Goal: Task Accomplishment & Management: Complete application form

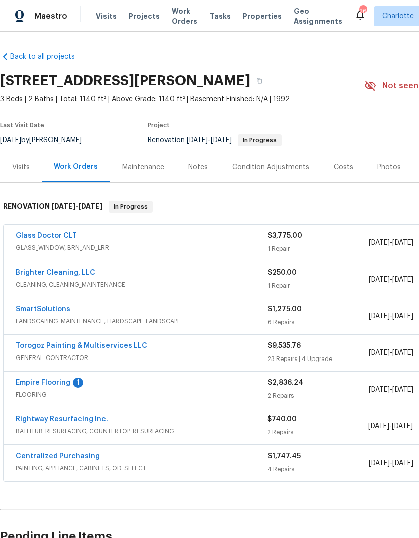
click at [118, 343] on link "Torogoz Painting & Multiservices LLC" at bounding box center [82, 345] width 132 height 7
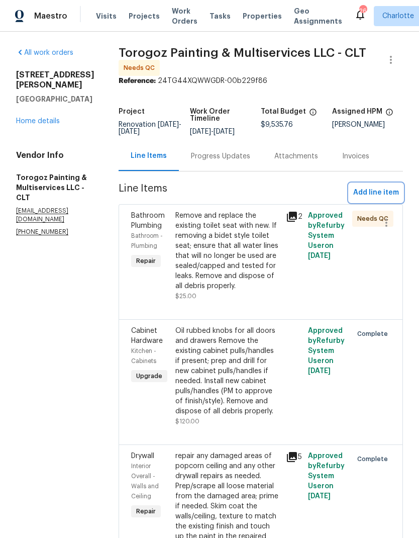
click at [385, 197] on span "Add line item" at bounding box center [376, 193] width 46 height 13
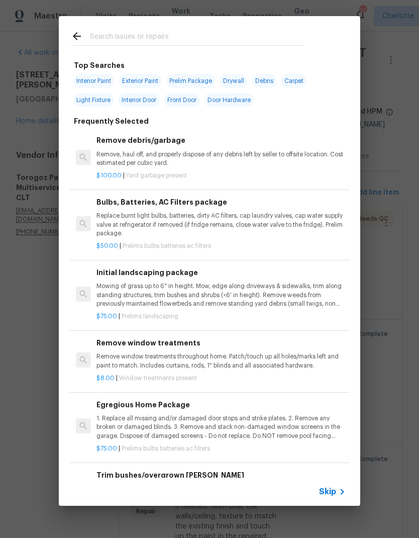
click at [169, 36] on input "text" at bounding box center [196, 37] width 213 height 15
type input "Stpp"
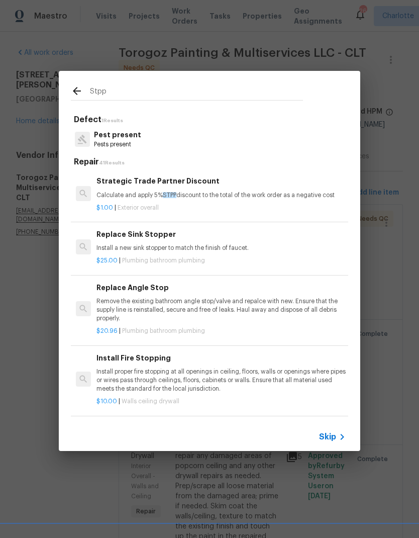
click at [239, 194] on p "Calculate and apply 5% STPP discount to the total of the work order as a negati…" at bounding box center [221, 195] width 249 height 9
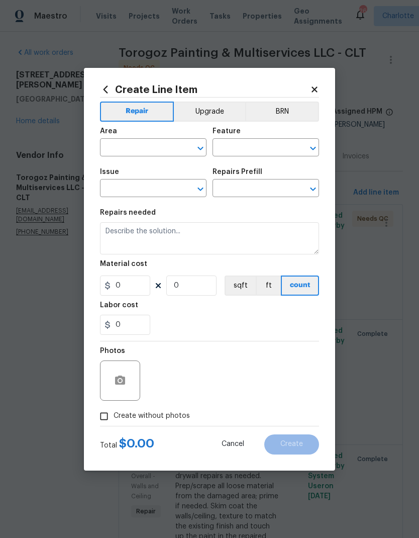
type input "Overall Exterior"
type input "Strategic Trade Partner Discount $1.00"
type textarea "Calculate and apply 5% STPP discount to the total of the work order as a negati…"
type input "1"
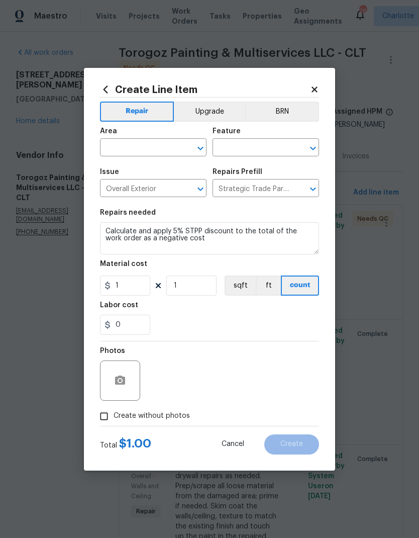
click at [160, 142] on input "text" at bounding box center [139, 149] width 78 height 16
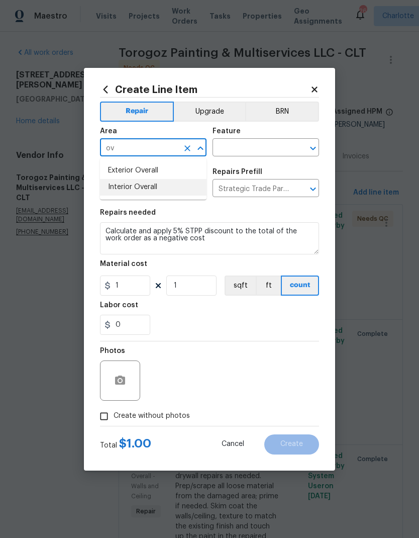
click at [126, 189] on li "Interior Overall" at bounding box center [153, 187] width 107 height 17
type input "Interior Overall"
click at [238, 152] on input "text" at bounding box center [252, 149] width 78 height 16
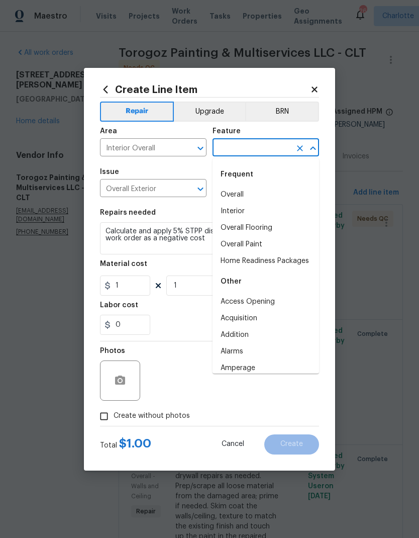
click at [223, 191] on li "Overall" at bounding box center [266, 195] width 107 height 17
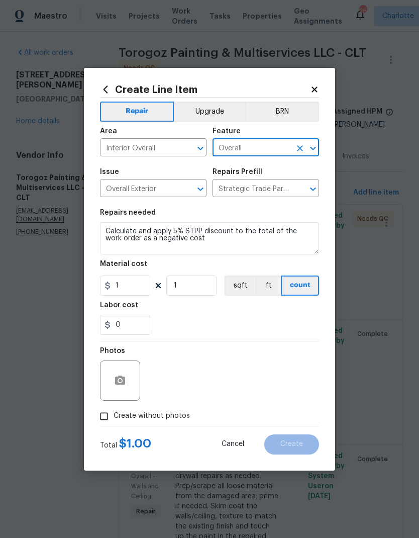
type input "Overall"
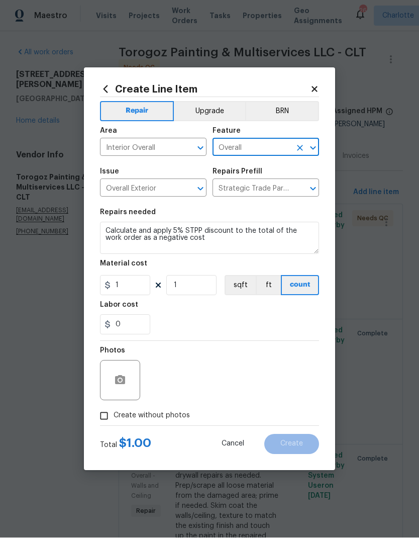
scroll to position [40, 0]
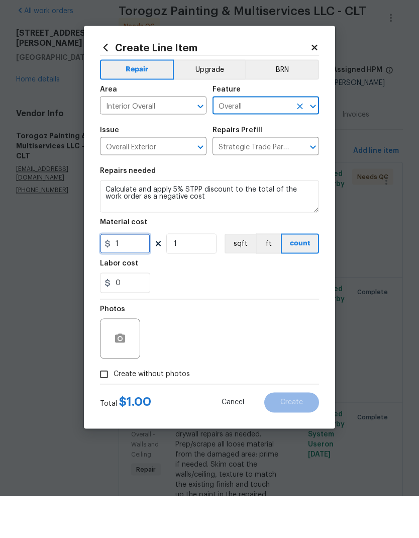
click at [132, 276] on input "1" at bounding box center [125, 286] width 50 height 20
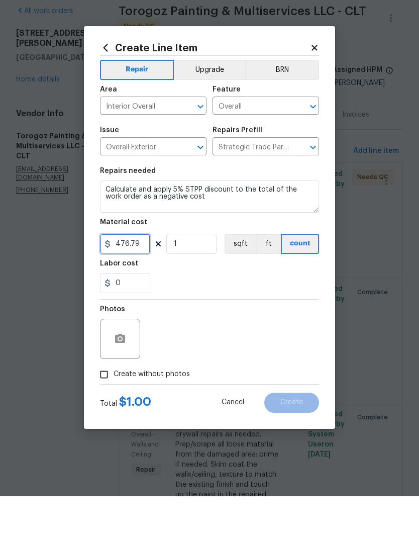
type input "476.79"
click at [193, 276] on input "1" at bounding box center [191, 286] width 50 height 20
click at [180, 276] on input "1" at bounding box center [191, 286] width 50 height 20
click at [173, 276] on input "1" at bounding box center [191, 286] width 50 height 20
type input "-1"
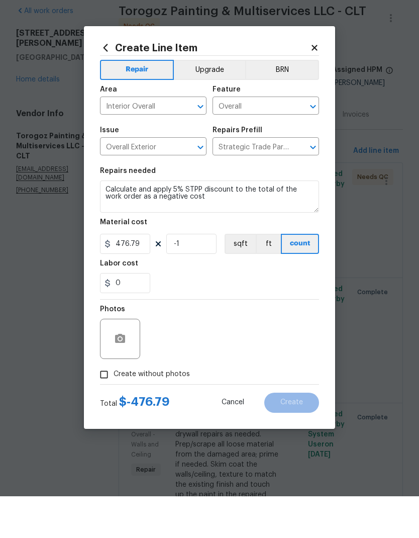
click at [297, 315] on div "0" at bounding box center [209, 325] width 219 height 20
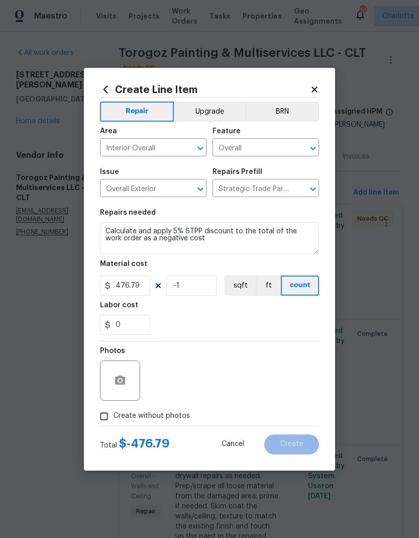
click at [105, 419] on input "Create without photos" at bounding box center [104, 416] width 19 height 19
checkbox input "true"
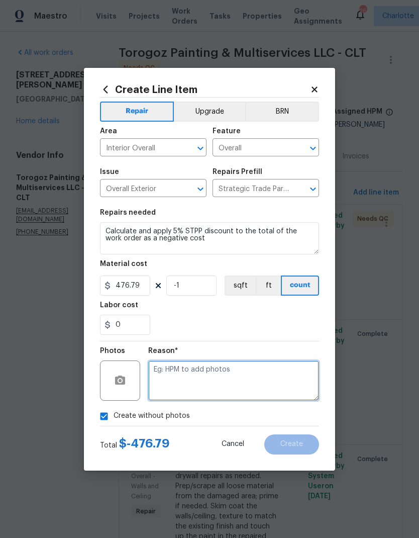
click at [285, 383] on textarea at bounding box center [233, 381] width 171 height 40
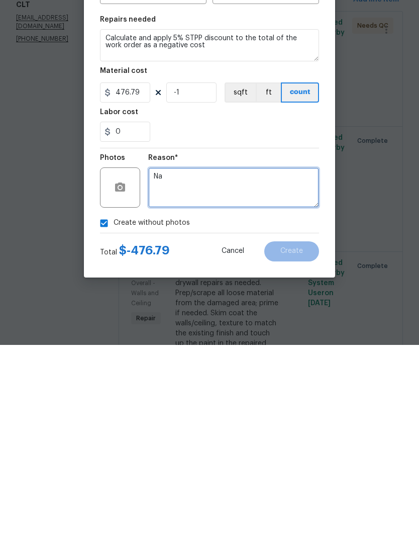
type textarea "Na"
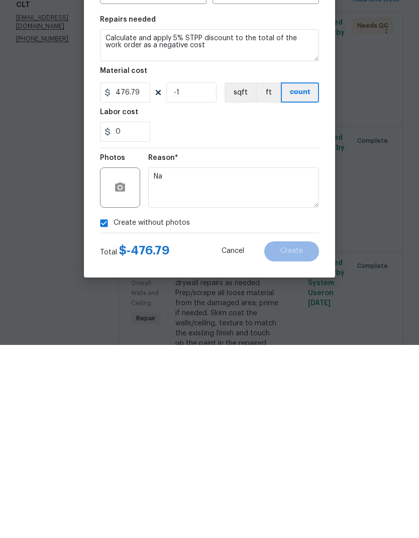
click at [306, 341] on div "Reason* Na" at bounding box center [233, 373] width 171 height 65
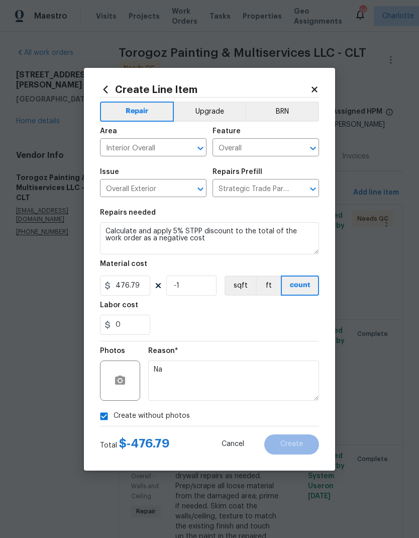
click at [294, 327] on div "0" at bounding box center [209, 325] width 219 height 20
click at [307, 337] on section "Repairs needed Calculate and apply 5% STPP discount to the total of the work or…" at bounding box center [209, 272] width 219 height 138
click at [117, 289] on input "476.79" at bounding box center [125, 286] width 50 height 20
type input "-476.79"
click at [183, 290] on input "-1" at bounding box center [191, 286] width 50 height 20
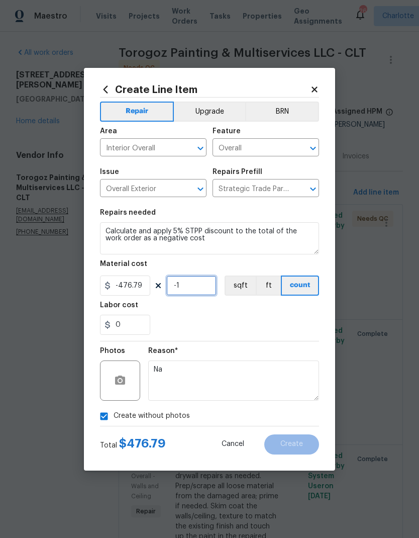
click at [172, 290] on input "-1" at bounding box center [191, 286] width 50 height 20
click at [170, 291] on input "-1" at bounding box center [191, 286] width 50 height 20
type input "1"
click at [290, 321] on div "0" at bounding box center [209, 325] width 219 height 20
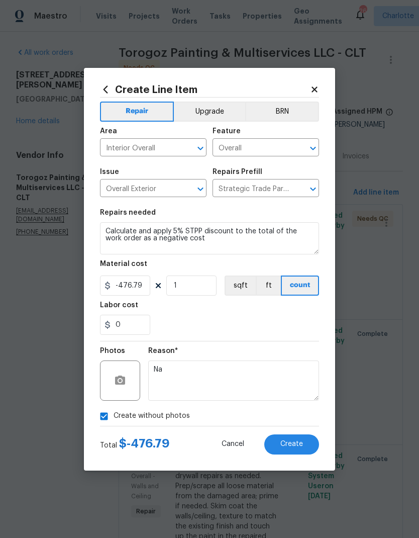
click at [303, 440] on button "Create" at bounding box center [291, 444] width 55 height 20
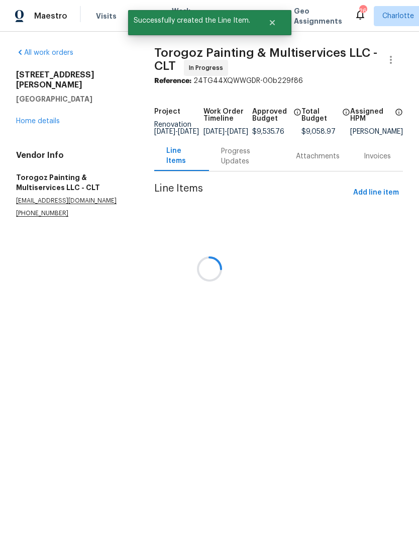
scroll to position [0, 0]
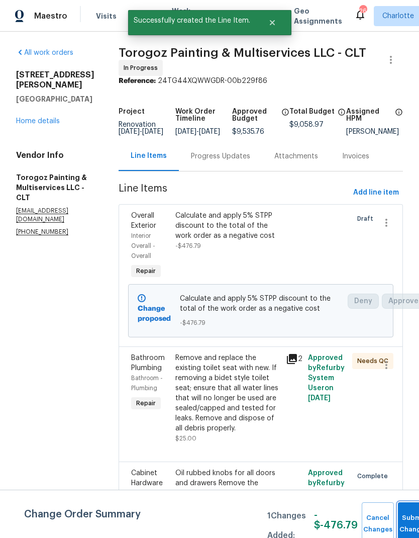
click at [408, 518] on button "Submit Changes" at bounding box center [414, 523] width 32 height 43
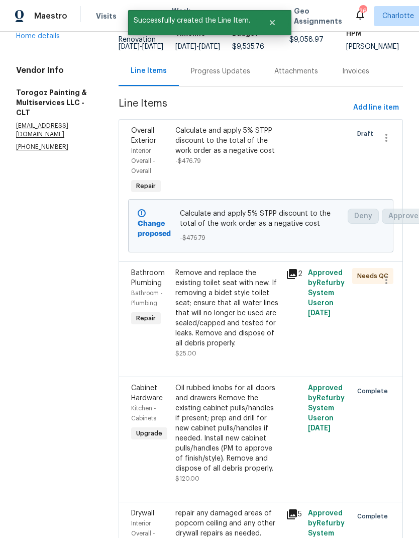
scroll to position [65, 3]
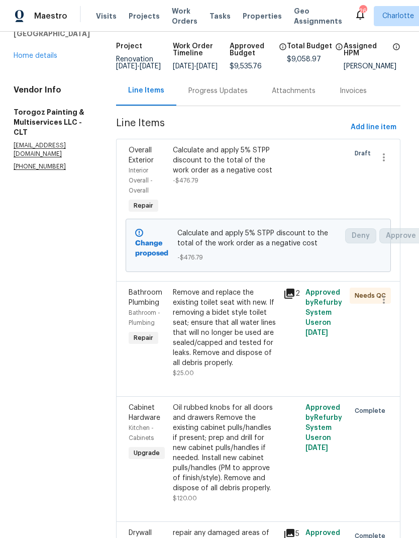
click at [274, 368] on div "Remove and replace the existing toilet seat with new. If removing a bidet style…" at bounding box center [225, 328] width 105 height 80
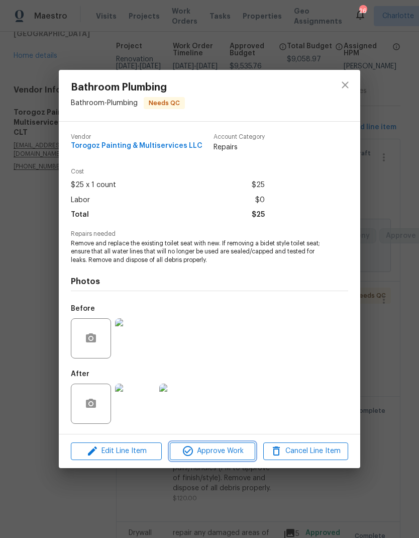
click at [238, 448] on span "Approve Work" at bounding box center [212, 451] width 79 height 13
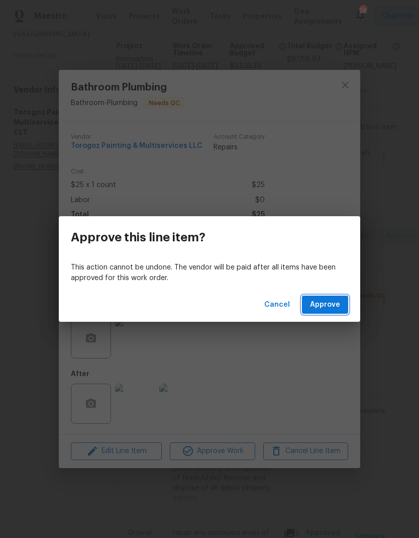
click at [336, 307] on span "Approve" at bounding box center [325, 305] width 30 height 13
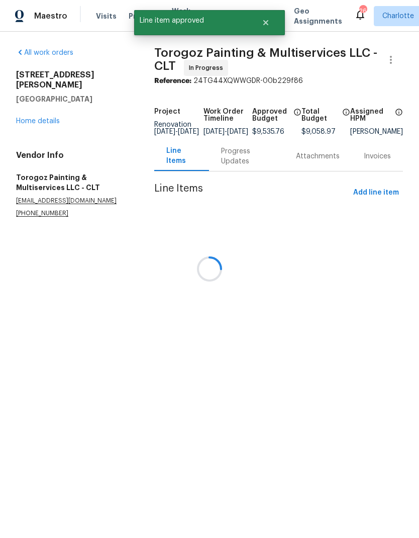
scroll to position [0, 0]
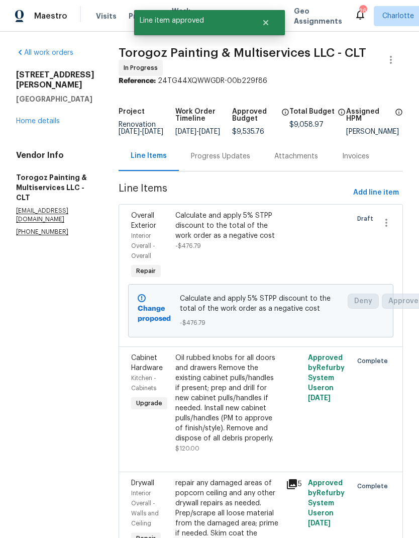
click at [32, 118] on link "Home details" at bounding box center [38, 121] width 44 height 7
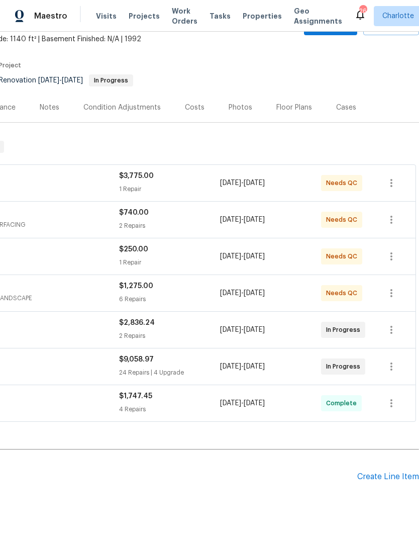
scroll to position [60, 149]
click at [379, 478] on div "Create Line Item" at bounding box center [389, 477] width 62 height 10
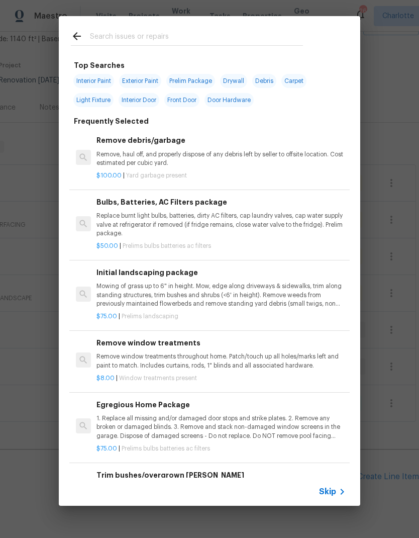
click at [108, 37] on input "text" at bounding box center [196, 37] width 213 height 15
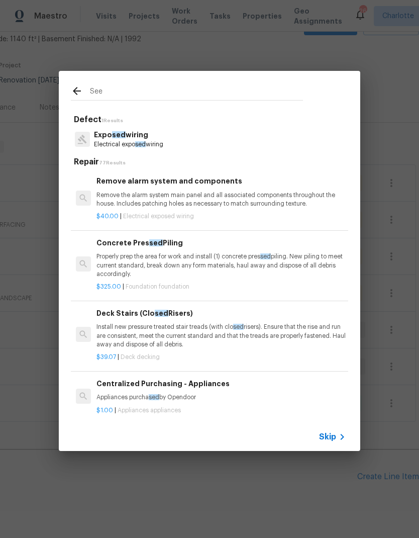
type input "Seed"
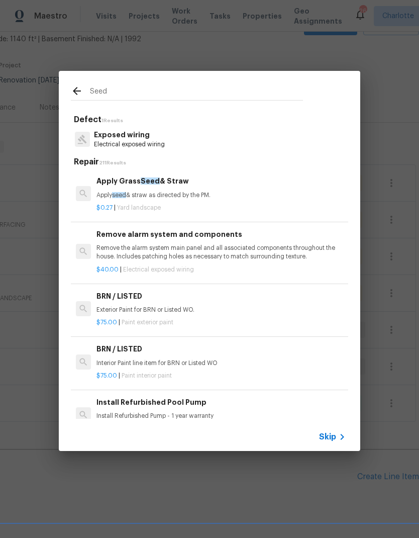
click at [122, 188] on div "Apply Grass Seed & Straw Apply seed & straw as directed by the PM." at bounding box center [221, 187] width 249 height 24
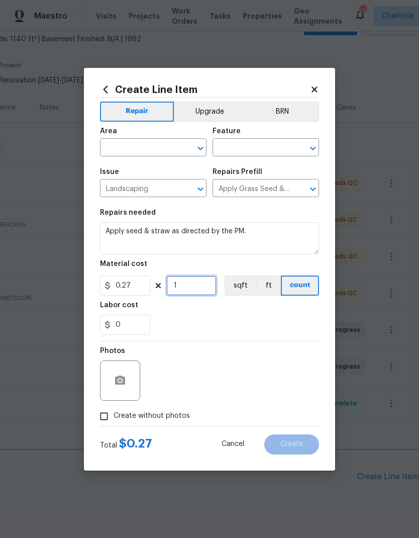
click at [189, 287] on input "1" at bounding box center [191, 286] width 50 height 20
type input "200"
click at [124, 326] on input "0" at bounding box center [125, 325] width 50 height 20
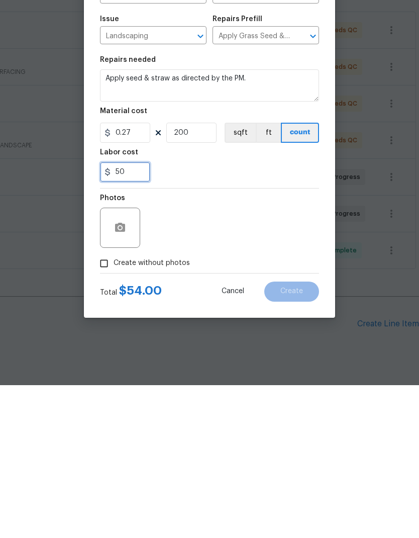
type input "50"
click at [294, 341] on div "Photos" at bounding box center [209, 373] width 219 height 65
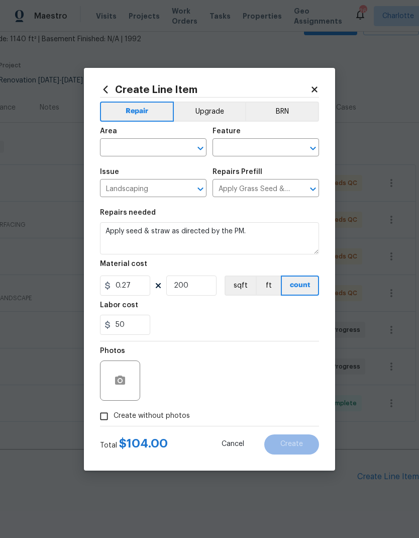
click at [116, 141] on input "text" at bounding box center [139, 149] width 78 height 16
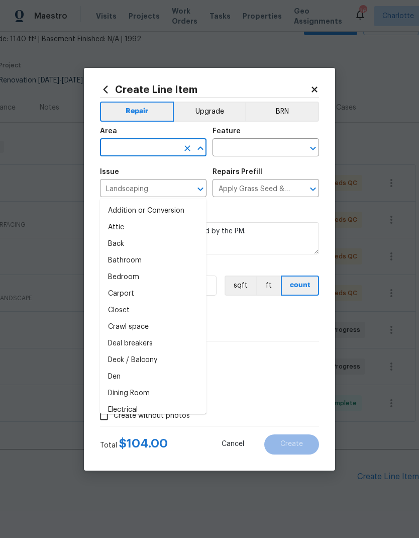
click at [121, 236] on li "Back" at bounding box center [153, 244] width 107 height 17
type input "Back"
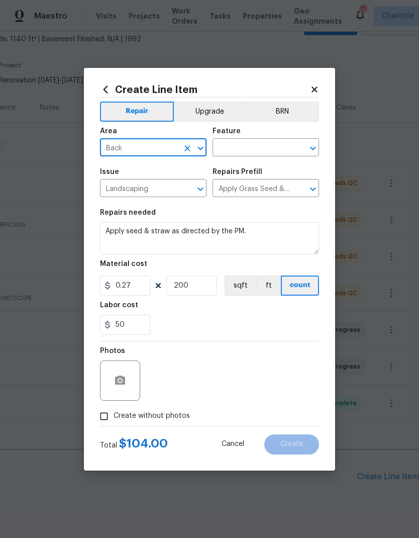
click at [268, 148] on input "text" at bounding box center [252, 149] width 78 height 16
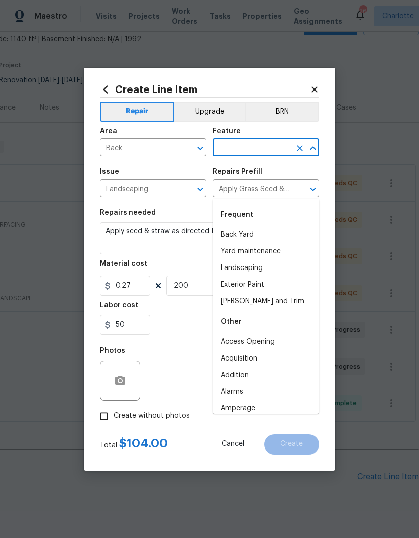
click at [252, 227] on li "Back Yard" at bounding box center [266, 235] width 107 height 17
type input "Back Yard"
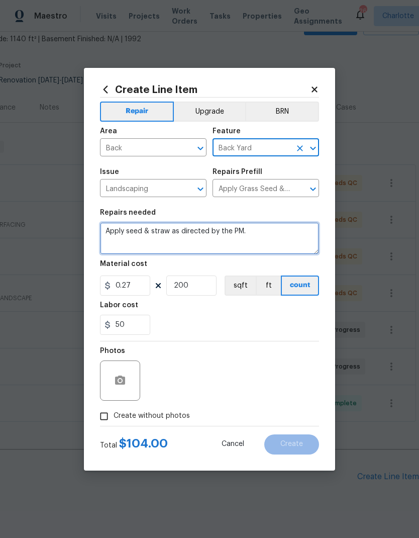
click at [108, 236] on textarea "Apply seed & straw as directed by the PM." at bounding box center [209, 238] width 219 height 32
click at [112, 238] on textarea "Apply seed & straw as directed by the PM." at bounding box center [209, 238] width 219 height 32
click at [100, 229] on textarea "Apply seed & straw as directed by the PM." at bounding box center [209, 238] width 219 height 32
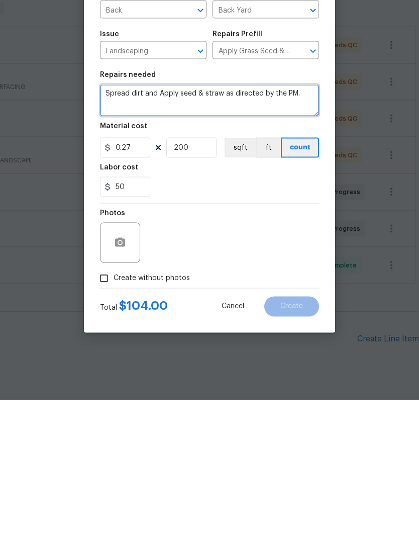
click at [310, 222] on textarea "Spread dirt and Apply seed & straw as directed by the PM." at bounding box center [209, 238] width 219 height 32
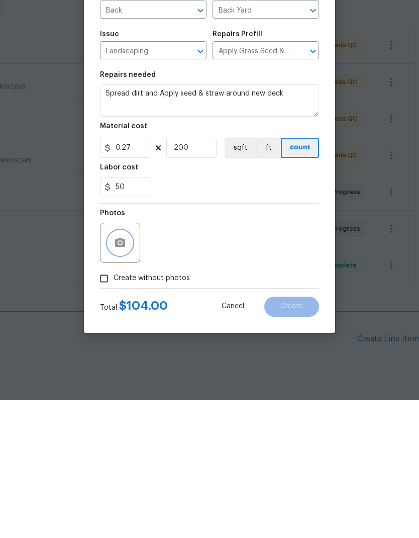
click at [114, 369] on button "button" at bounding box center [120, 381] width 24 height 24
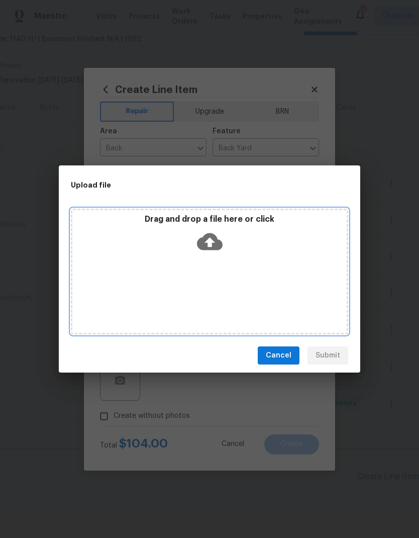
click at [202, 241] on icon at bounding box center [210, 241] width 26 height 17
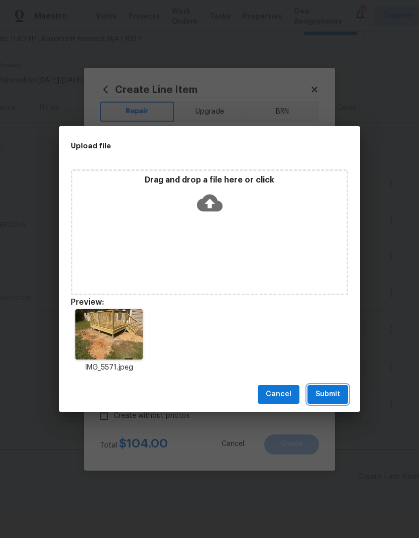
click at [339, 392] on span "Submit" at bounding box center [328, 394] width 25 height 13
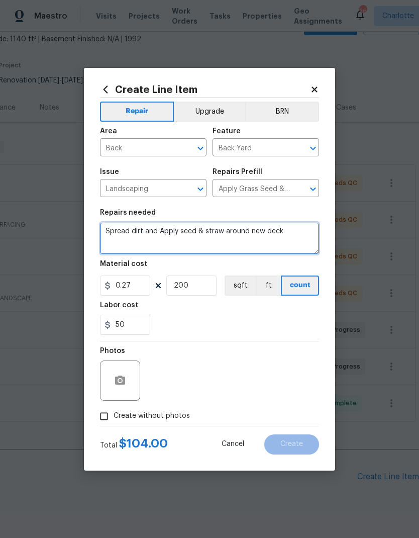
click at [308, 233] on textarea "Spread dirt and Apply seed & straw around new deck" at bounding box center [209, 238] width 219 height 32
click at [162, 236] on textarea "Spread dirt and Apply seed & straw around new deck Can be done with maintenance…" at bounding box center [209, 238] width 219 height 32
type textarea "Spread dirt and Apply seed & straw around new deck Can be done with first maint…"
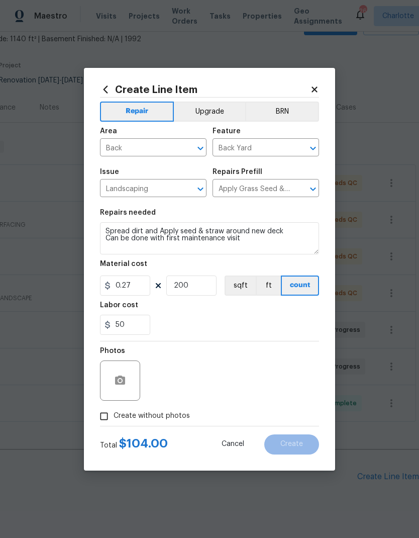
click at [305, 303] on div "Labor cost" at bounding box center [209, 308] width 219 height 13
click at [296, 395] on div "Photos" at bounding box center [209, 373] width 219 height 65
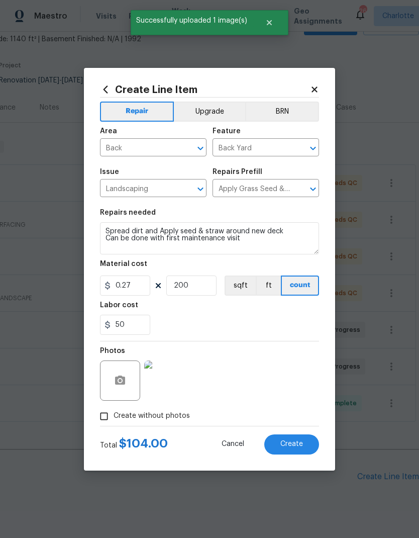
click at [304, 447] on button "Create" at bounding box center [291, 444] width 55 height 20
type input "0"
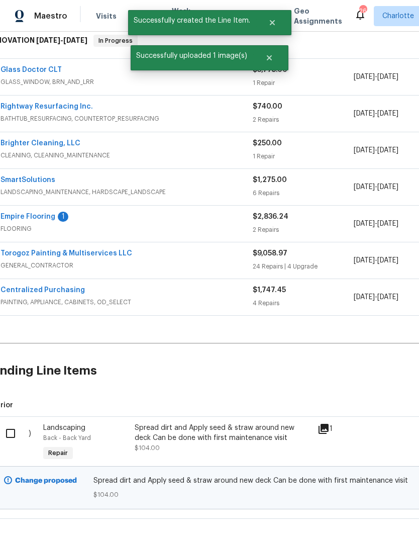
scroll to position [168, 12]
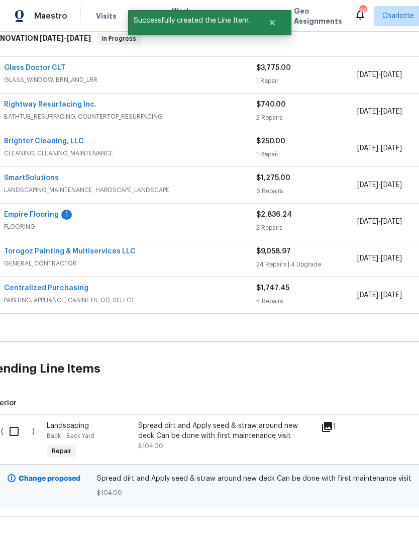
click at [18, 421] on input "checkbox" at bounding box center [18, 431] width 29 height 21
checkbox input "true"
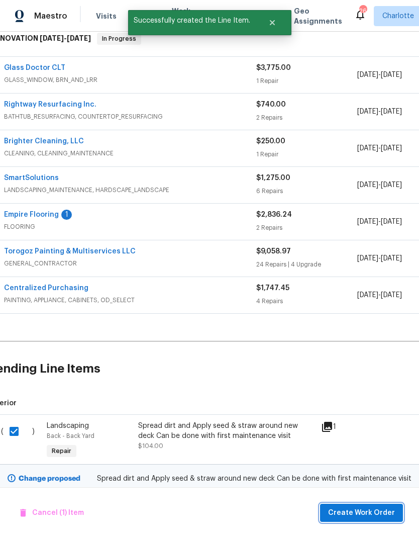
click at [378, 508] on span "Create Work Order" at bounding box center [361, 513] width 67 height 13
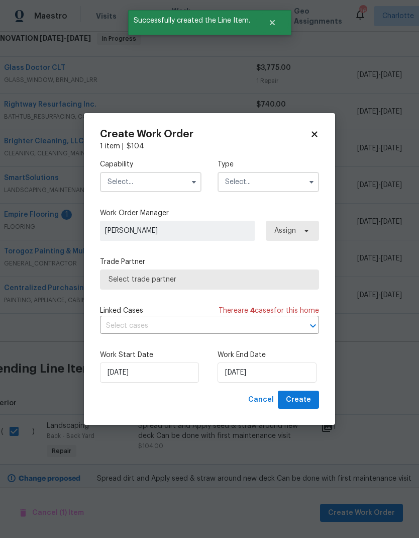
click at [130, 182] on input "text" at bounding box center [151, 182] width 102 height 20
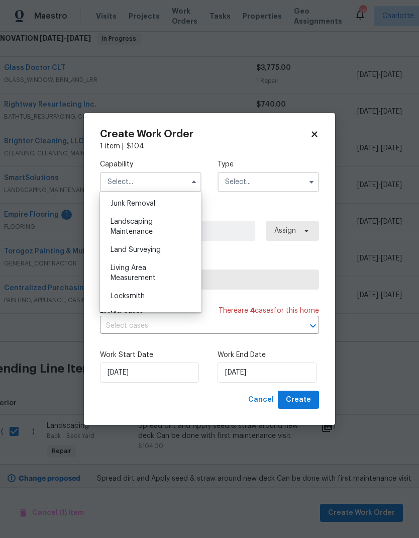
scroll to position [658, 0]
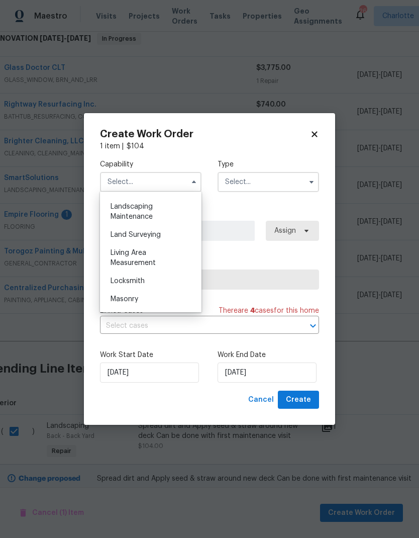
click at [121, 208] on span "Landscaping Maintenance" at bounding box center [132, 211] width 42 height 17
type input "Landscaping Maintenance"
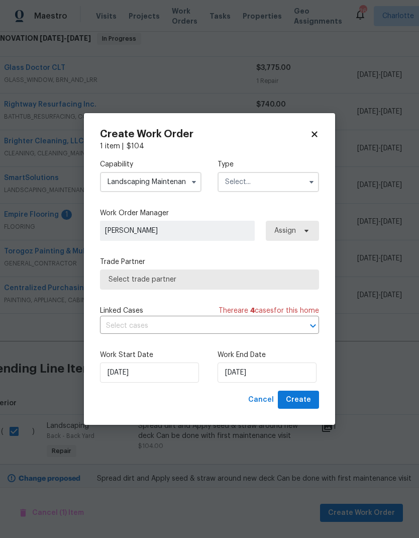
click at [276, 179] on input "text" at bounding box center [269, 182] width 102 height 20
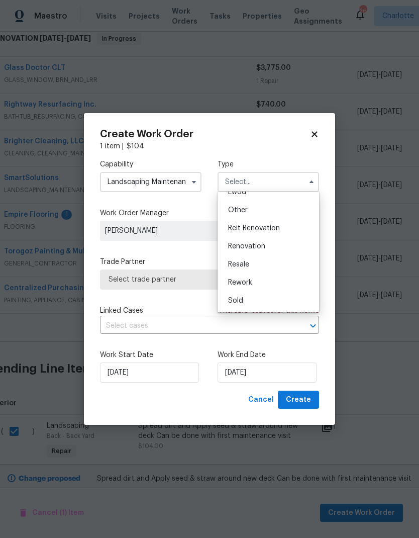
scroll to position [120, 0]
click at [277, 247] on div "Renovation" at bounding box center [268, 246] width 97 height 18
type input "Renovation"
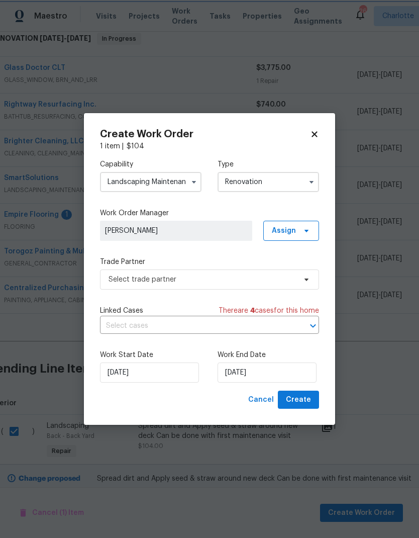
scroll to position [0, 0]
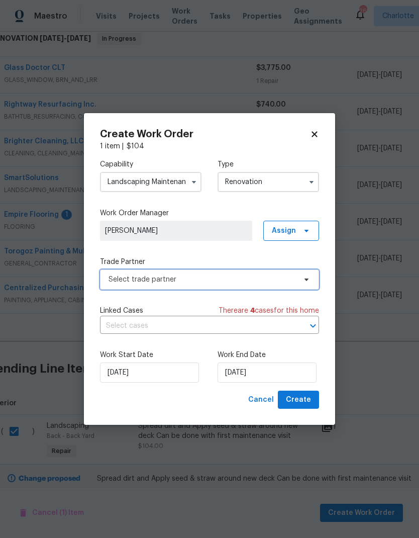
click at [266, 279] on span "Select trade partner" at bounding box center [203, 280] width 188 height 10
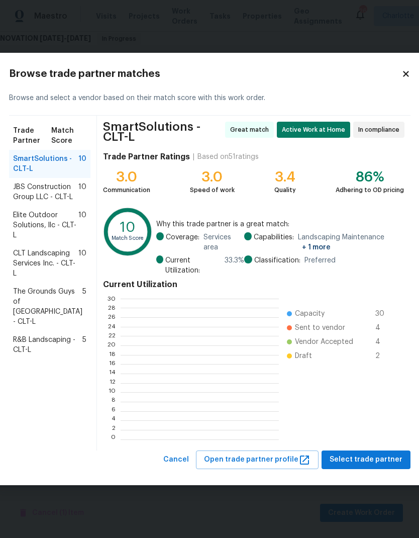
scroll to position [141, 158]
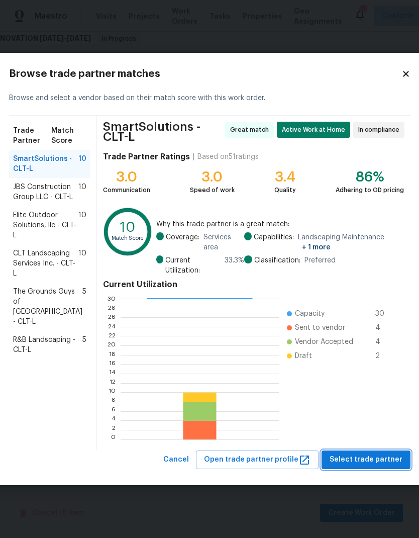
click at [372, 459] on span "Select trade partner" at bounding box center [366, 460] width 73 height 13
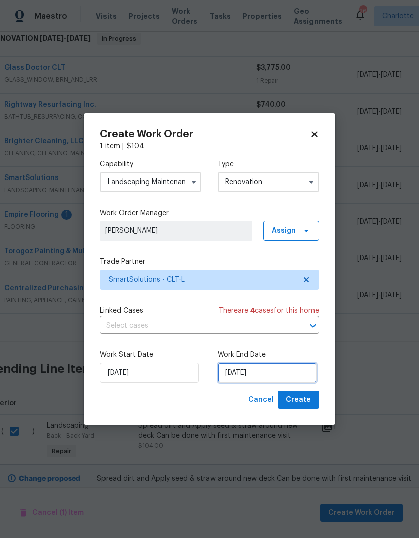
click at [281, 373] on input "9/16/2025" at bounding box center [267, 373] width 99 height 20
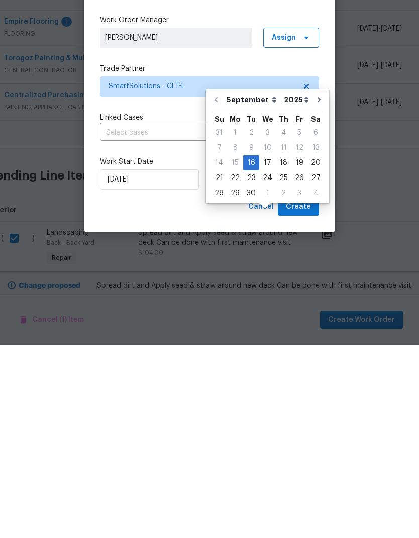
click at [315, 349] on div "20" at bounding box center [316, 356] width 17 height 14
type input "9/20/2025"
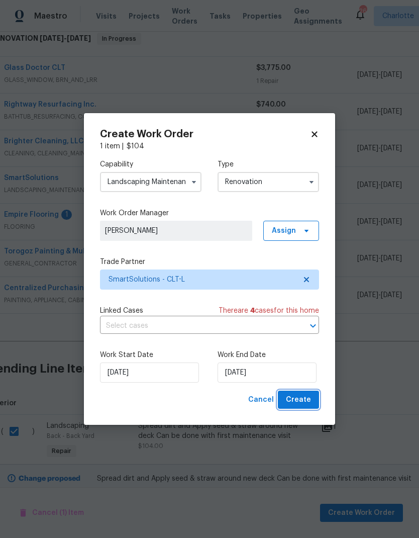
click at [302, 396] on span "Create" at bounding box center [298, 400] width 25 height 13
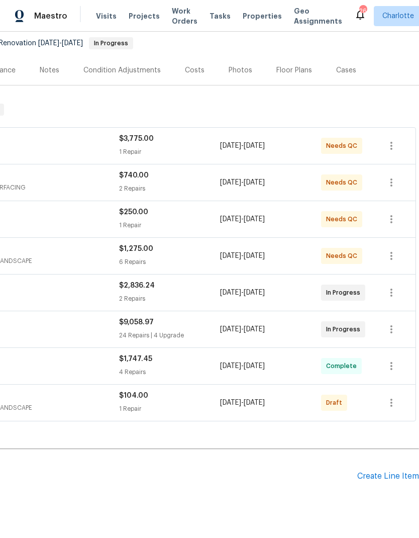
scroll to position [97, 149]
click at [384, 472] on div "Create Line Item" at bounding box center [389, 477] width 62 height 10
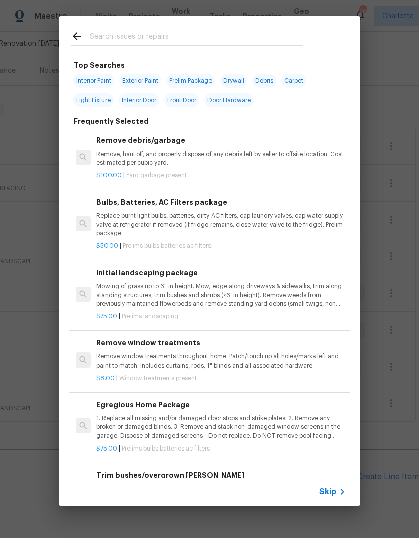
click at [174, 31] on input "text" at bounding box center [196, 37] width 213 height 15
type input "Hvac"
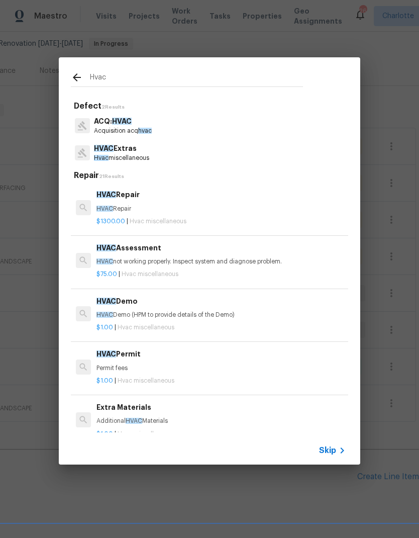
click at [117, 155] on p "Hvac miscellaneous" at bounding box center [121, 158] width 55 height 9
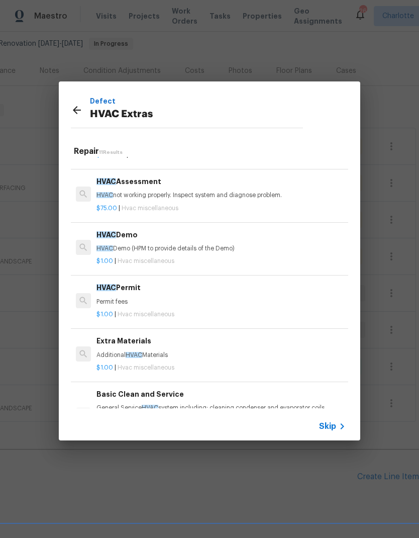
scroll to position [30, 2]
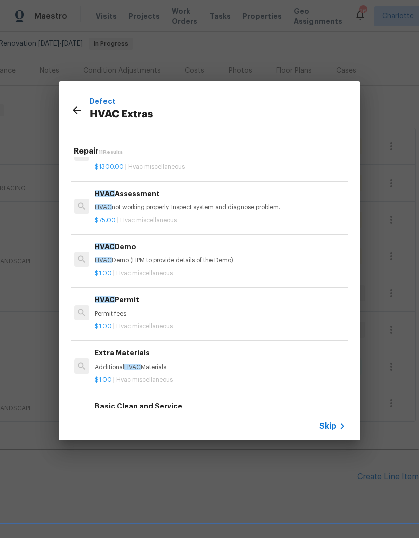
click at [76, 105] on icon at bounding box center [77, 110] width 12 height 12
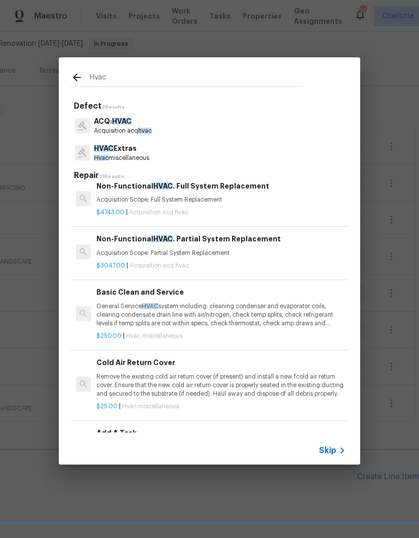
scroll to position [345, 0]
click at [290, 315] on p "General Service HVAC system including: cleaning condenser and evaporator coils,…" at bounding box center [221, 315] width 249 height 26
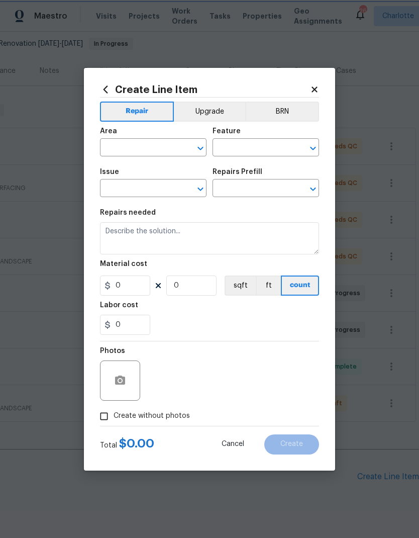
type input "HVAC"
type input "HVAC Extras"
type input "Basic Clean and Service $250.00"
type textarea "General Service HVAC system including: cleaning condenser and evaporator coils,…"
type input "250"
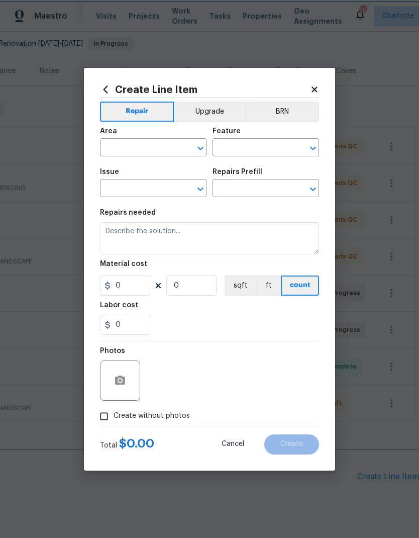
type input "1"
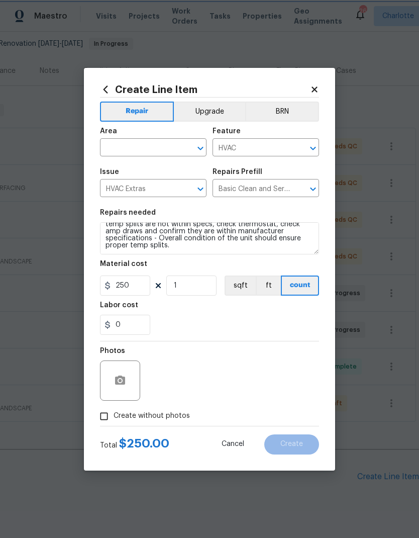
scroll to position [28, 0]
click at [122, 242] on textarea "General Service HVAC system including: cleaning condenser and evaporator coils,…" at bounding box center [209, 238] width 219 height 32
click at [116, 238] on textarea "General Service HVAC system including: cleaning condenser and evaporator coils,…" at bounding box center [209, 238] width 219 height 32
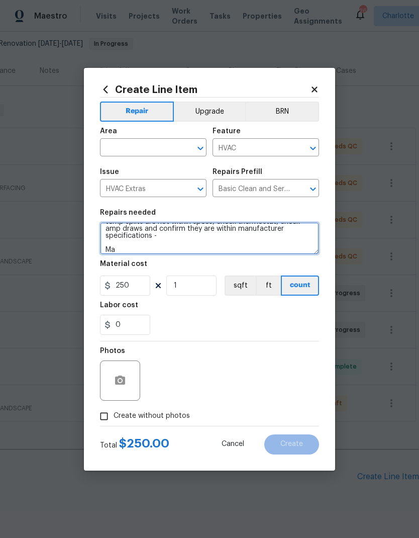
scroll to position [31, 0]
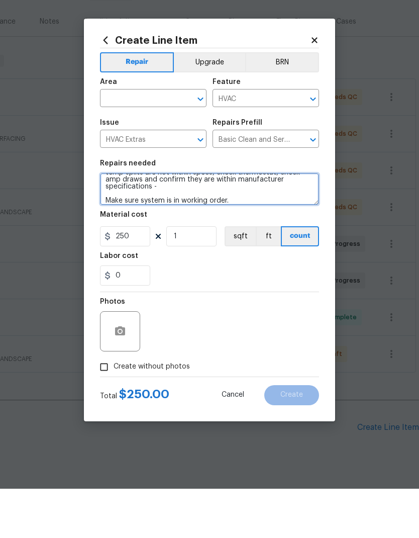
type textarea "General Service HVAC system including: cleaning condenser and evaporator coils,…"
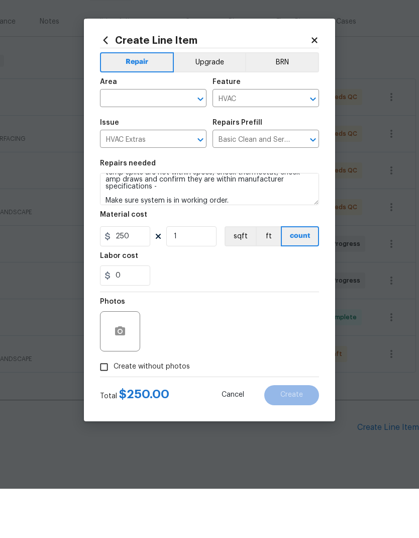
click at [124, 141] on input "text" at bounding box center [139, 149] width 78 height 16
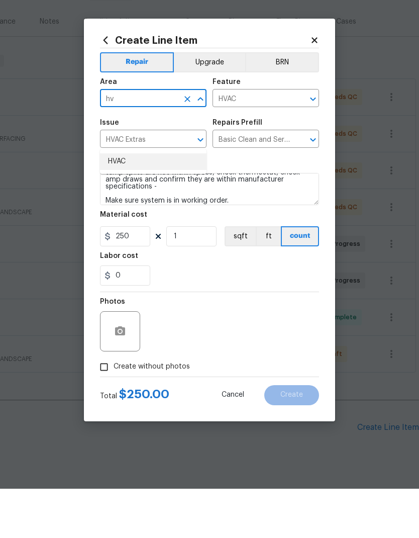
click at [123, 203] on li "HVAC" at bounding box center [153, 211] width 107 height 17
type input "HVAC"
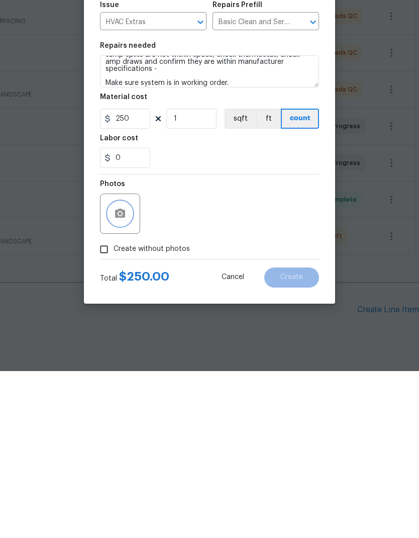
click at [117, 375] on icon "button" at bounding box center [120, 381] width 12 height 12
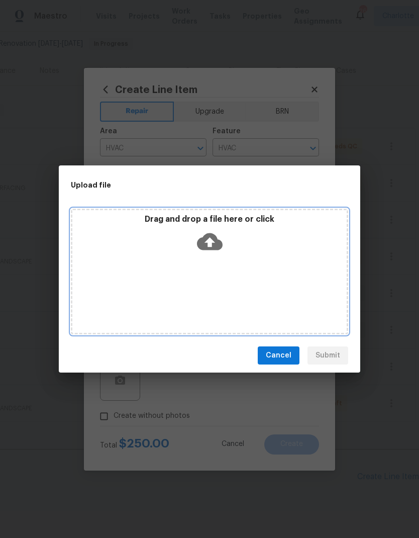
click at [202, 240] on icon at bounding box center [210, 241] width 26 height 17
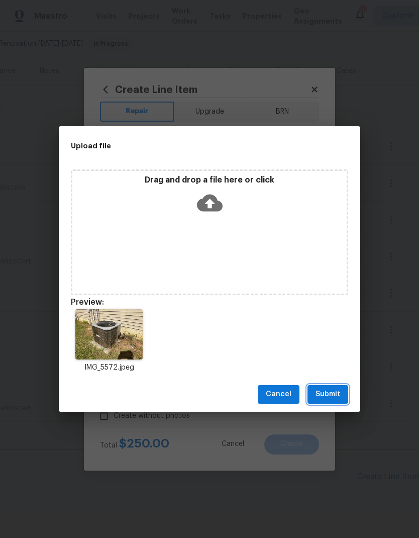
click at [341, 393] on button "Submit" at bounding box center [328, 394] width 41 height 19
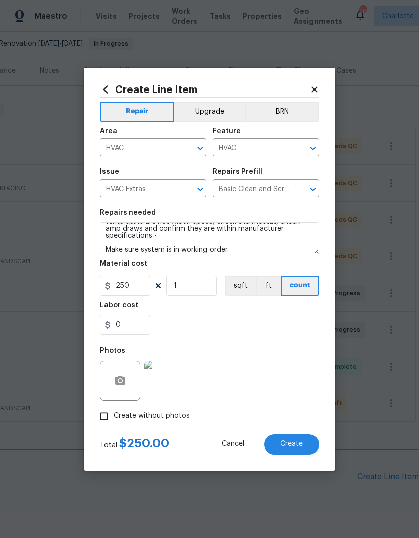
click at [285, 452] on button "Create" at bounding box center [291, 444] width 55 height 20
type input "0"
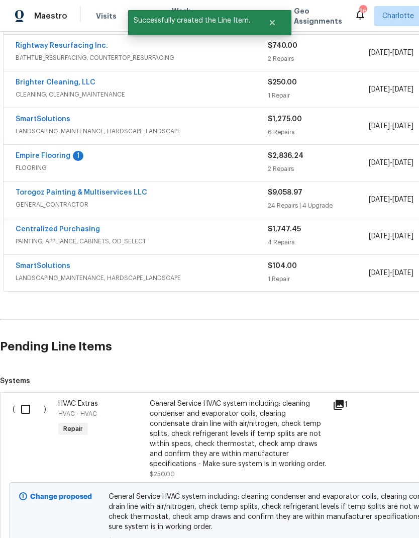
scroll to position [217, 5]
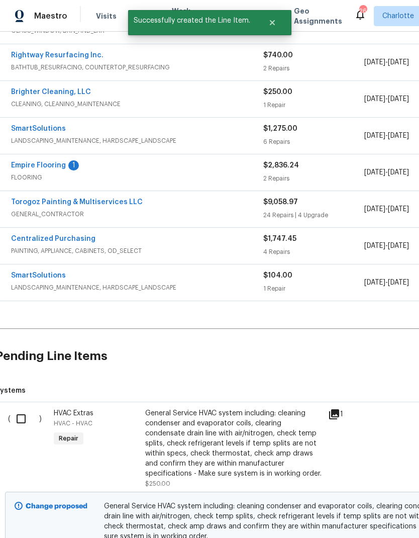
click at [19, 408] on input "checkbox" at bounding box center [25, 418] width 29 height 21
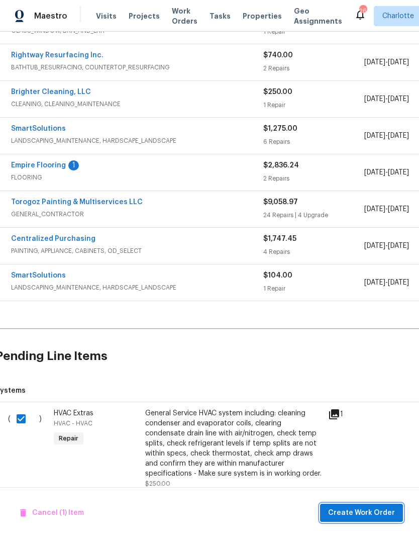
click at [379, 511] on span "Create Work Order" at bounding box center [361, 513] width 67 height 13
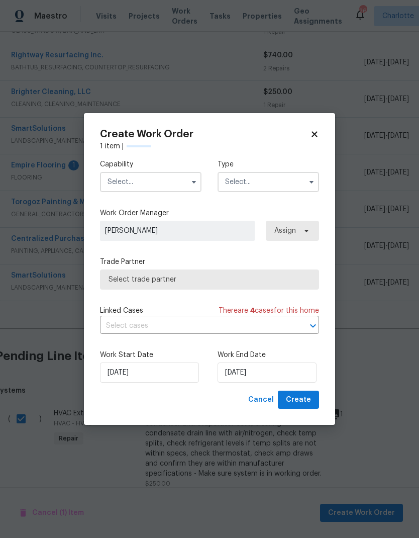
checkbox input "false"
click at [172, 174] on input "text" at bounding box center [151, 182] width 102 height 20
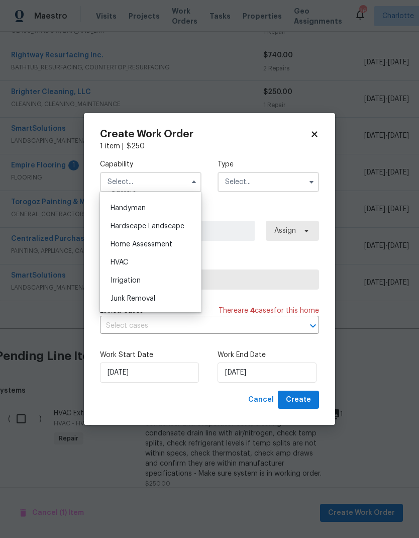
scroll to position [558, 0]
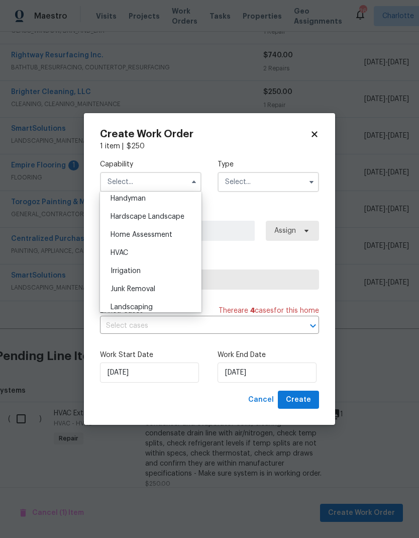
click at [160, 254] on div "HVAC" at bounding box center [151, 253] width 97 height 18
type input "HVAC"
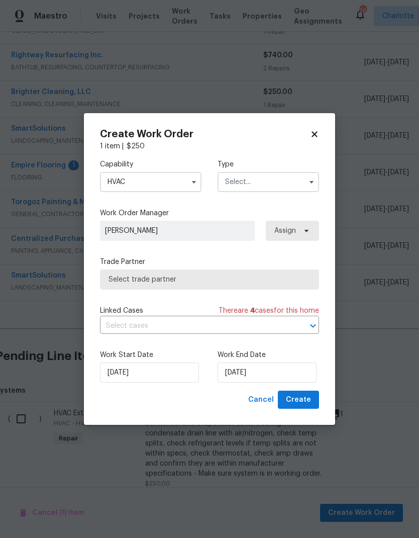
click at [294, 182] on input "text" at bounding box center [269, 182] width 102 height 20
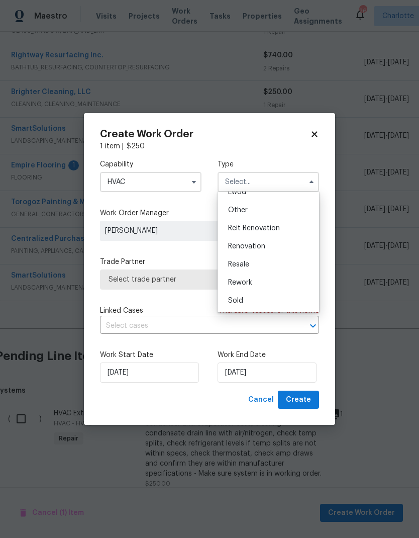
scroll to position [120, 0]
click at [253, 250] on div "Renovation" at bounding box center [268, 246] width 97 height 18
type input "Renovation"
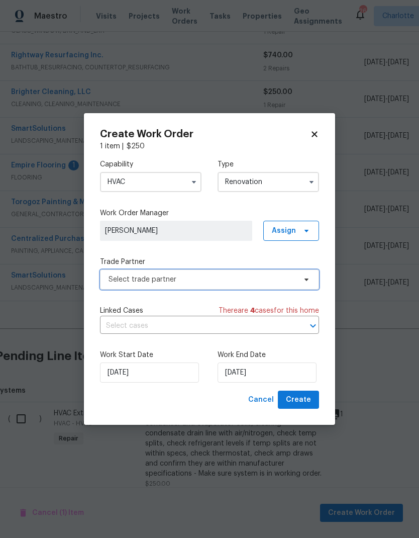
click at [287, 276] on span "Select trade partner" at bounding box center [203, 280] width 188 height 10
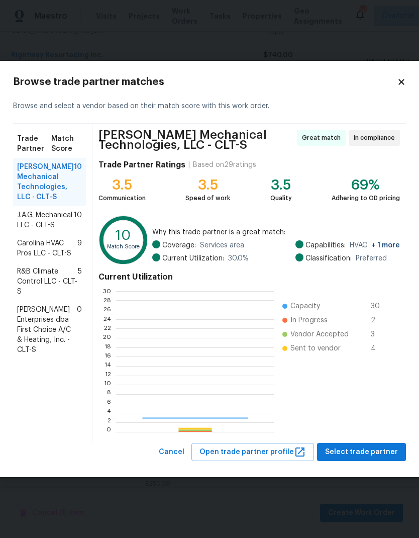
scroll to position [141, 158]
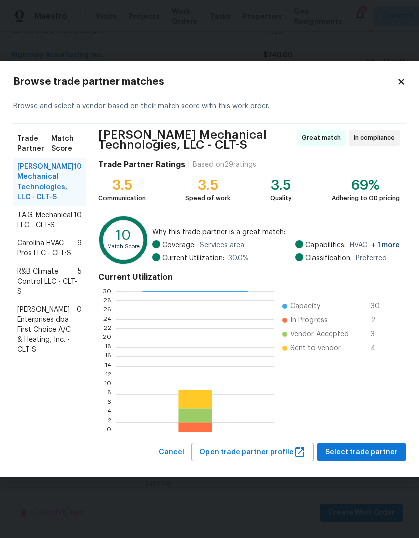
click at [69, 276] on div "R&B Climate Control LLC - CLT-S 5" at bounding box center [49, 281] width 73 height 38
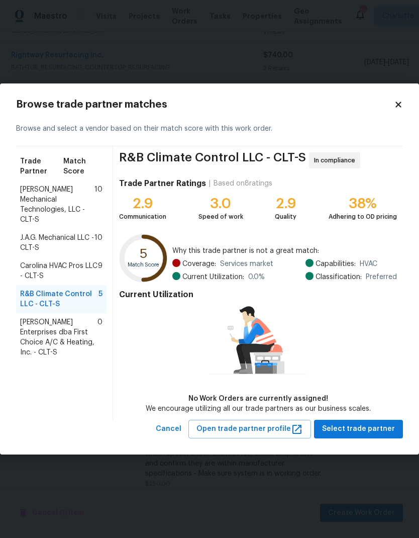
click at [31, 261] on span "Carolina HVAC Pros LLC - CLT-S" at bounding box center [59, 271] width 78 height 20
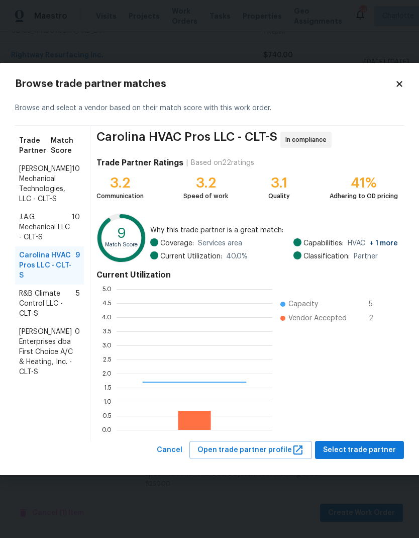
scroll to position [141, 156]
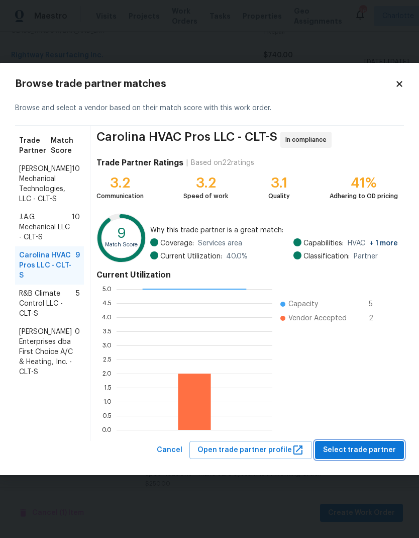
click at [372, 453] on span "Select trade partner" at bounding box center [359, 450] width 73 height 13
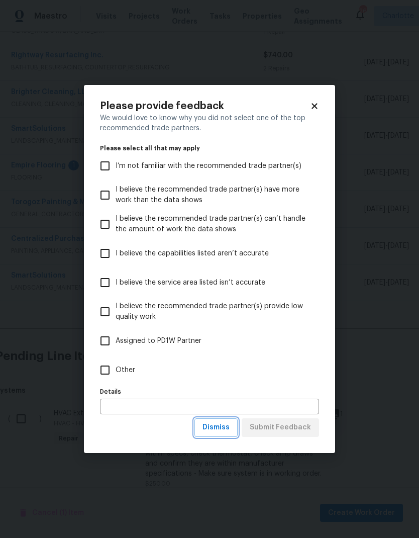
click at [215, 427] on span "Dismiss" at bounding box center [216, 427] width 27 height 13
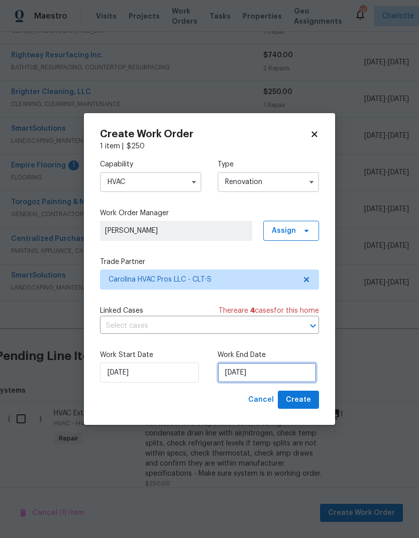
click at [285, 365] on input "9/16/2025" at bounding box center [267, 373] width 99 height 20
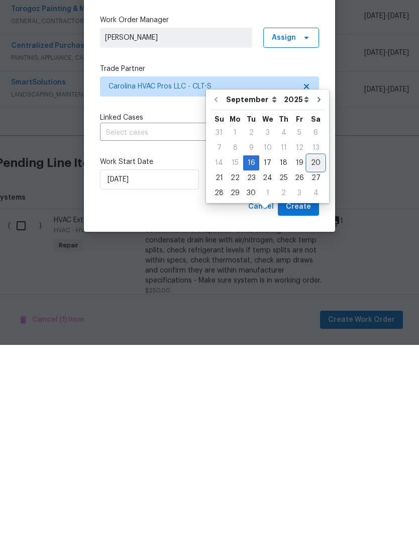
click at [313, 349] on div "20" at bounding box center [316, 356] width 17 height 14
type input "9/20/2025"
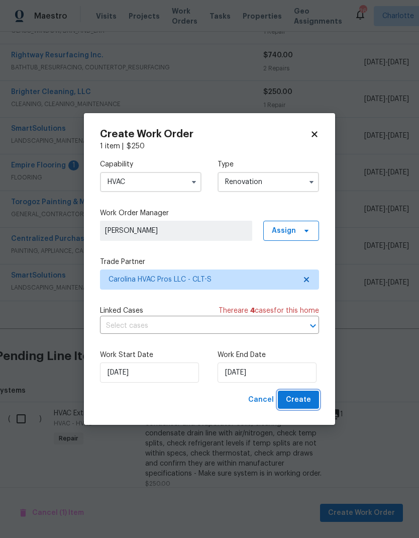
click at [304, 404] on span "Create" at bounding box center [298, 400] width 25 height 13
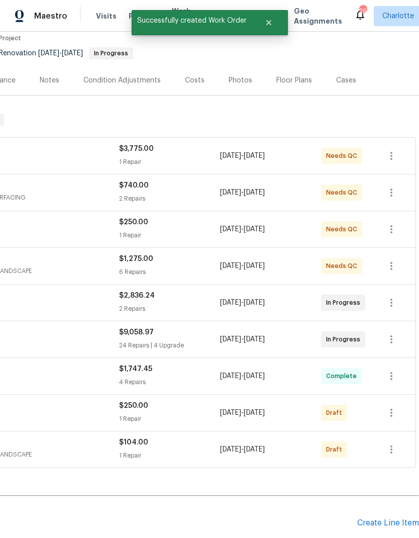
scroll to position [82, 149]
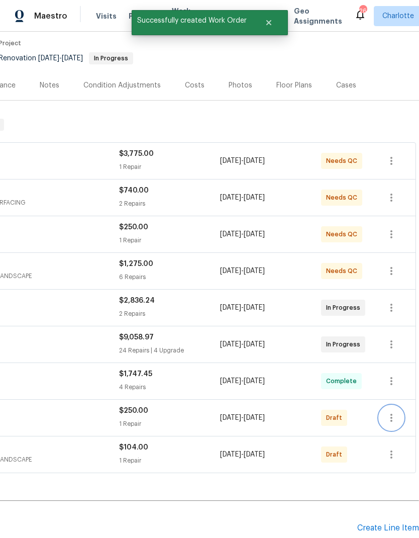
click at [395, 412] on icon "button" at bounding box center [392, 418] width 12 height 12
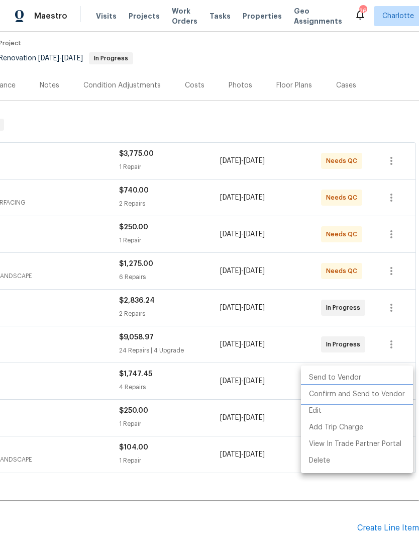
click at [386, 396] on li "Confirm and Send to Vendor" at bounding box center [357, 394] width 112 height 17
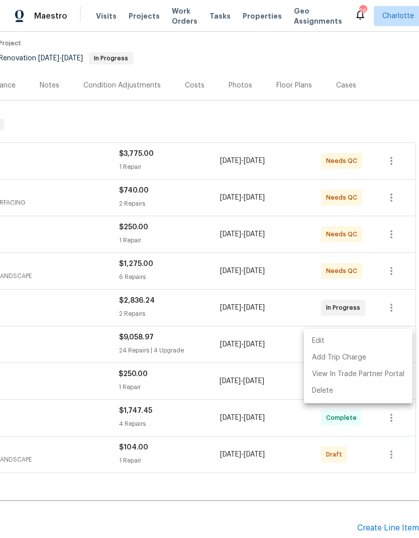
click at [316, 475] on div at bounding box center [209, 269] width 419 height 538
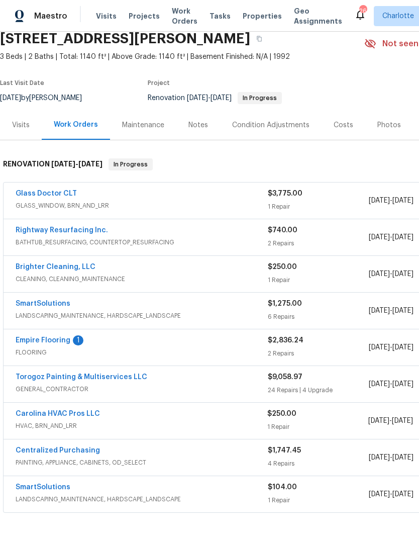
scroll to position [42, 0]
click at [35, 484] on link "SmartSolutions" at bounding box center [43, 487] width 55 height 7
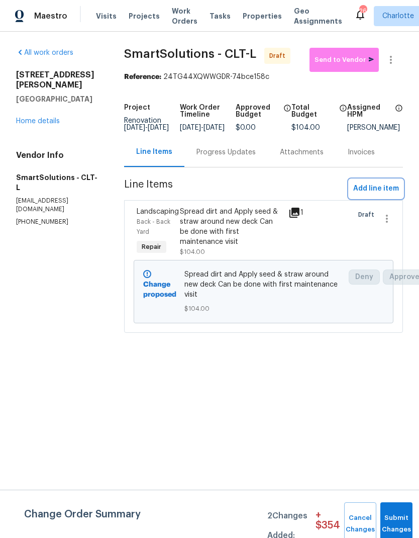
click at [382, 191] on span "Add line item" at bounding box center [376, 189] width 46 height 13
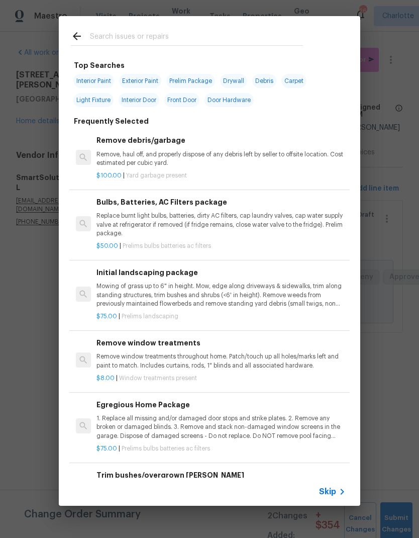
click at [219, 23] on div at bounding box center [187, 36] width 256 height 40
click at [104, 40] on input "text" at bounding box center [196, 37] width 213 height 15
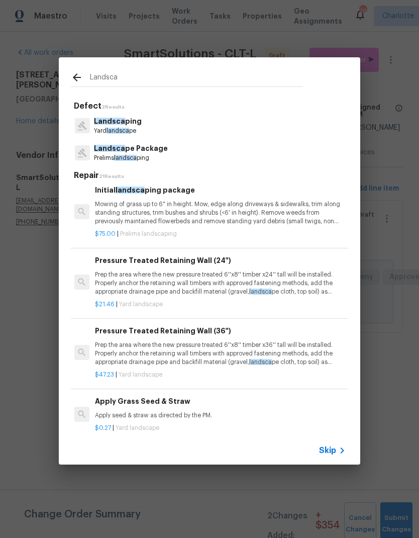
scroll to position [4, 2]
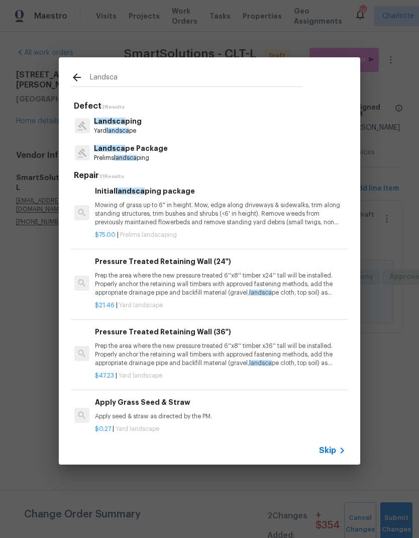
type input "Landsca"
click at [200, 127] on div "Landsca ping Yard landsca pe" at bounding box center [210, 125] width 278 height 27
click at [216, 130] on div "Landsca ping Yard landsca pe" at bounding box center [210, 125] width 278 height 27
click at [118, 126] on p "Landsca ping" at bounding box center [118, 121] width 48 height 11
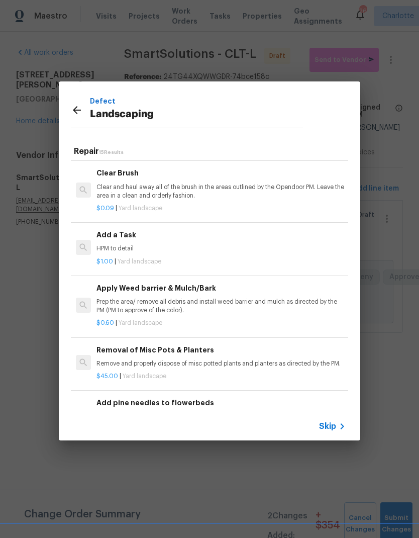
scroll to position [474, 0]
click at [156, 232] on h6 "Add a Task" at bounding box center [221, 234] width 249 height 11
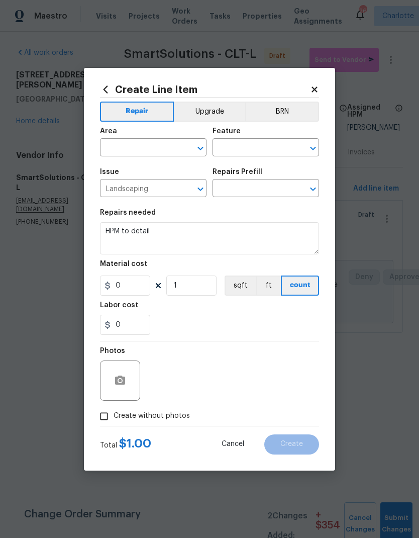
type input "Add a Task $1.00"
type input "1"
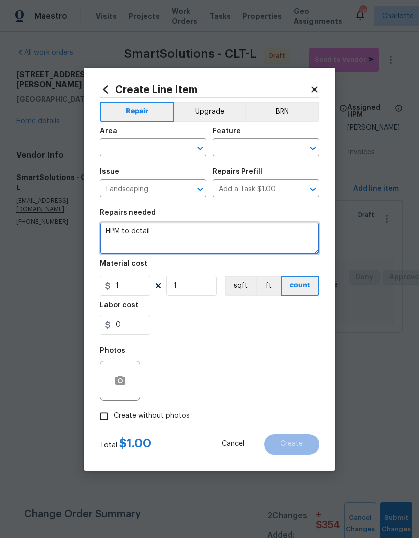
click at [164, 235] on textarea "HPM to detail" at bounding box center [209, 238] width 219 height 32
click at [175, 238] on textarea "HPM to detail" at bounding box center [209, 238] width 219 height 32
type textarea "H"
type textarea "Maintenance visit"
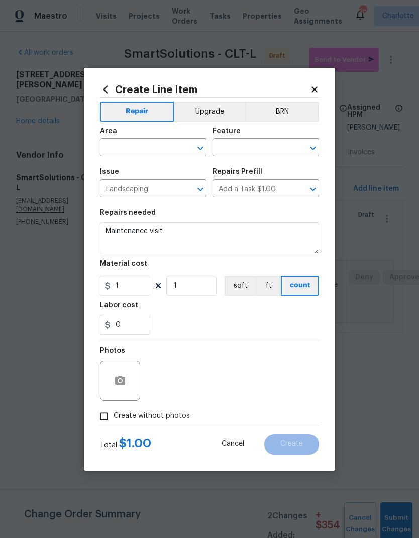
click at [115, 146] on input "text" at bounding box center [139, 149] width 78 height 16
type input "l"
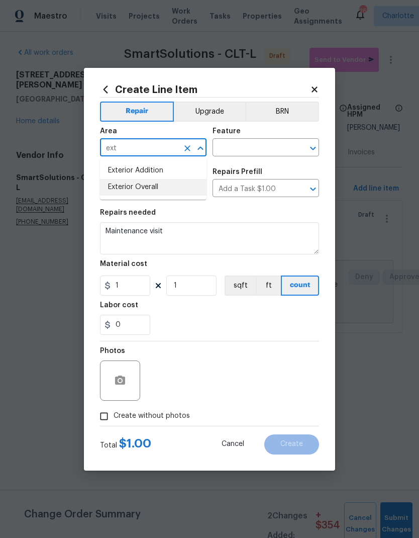
click at [126, 191] on li "Exterior Overall" at bounding box center [153, 187] width 107 height 17
type input "Exterior Overall"
click at [276, 142] on input "text" at bounding box center [252, 149] width 78 height 16
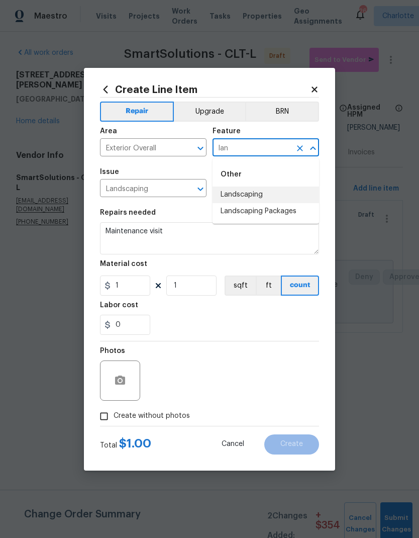
click at [265, 194] on li "Landscaping" at bounding box center [266, 195] width 107 height 17
type input "Landscaping"
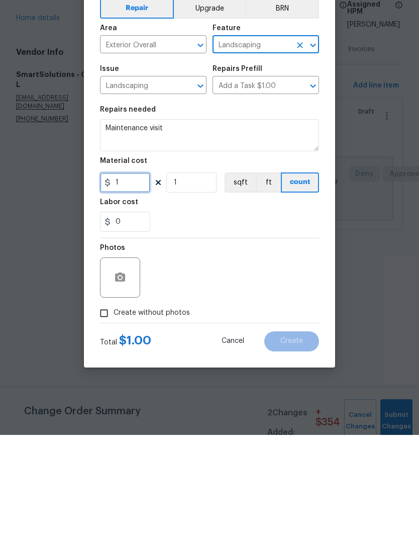
click at [124, 276] on input "1" at bounding box center [125, 286] width 50 height 20
type input "50"
click at [312, 235] on section "Repairs needed Maintenance visit Material cost 50 1 sqft ft count Labor cost 0" at bounding box center [209, 272] width 219 height 138
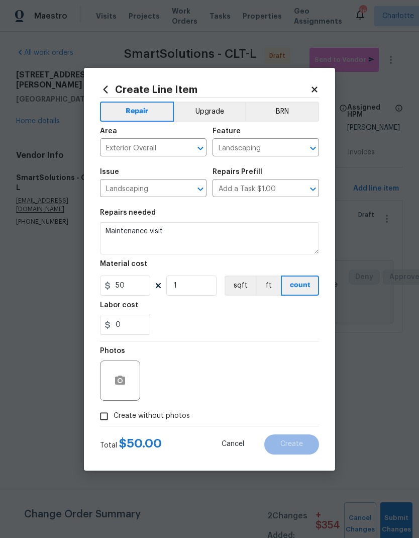
click at [102, 418] on input "Create without photos" at bounding box center [104, 416] width 19 height 19
checkbox input "true"
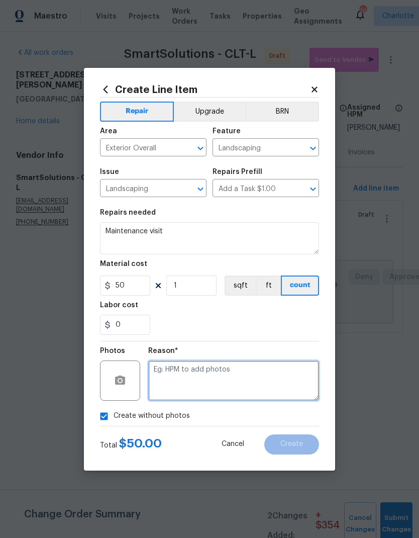
click at [294, 382] on textarea at bounding box center [233, 381] width 171 height 40
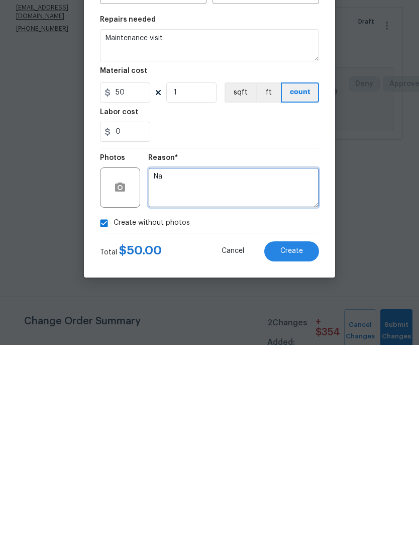
type textarea "Na"
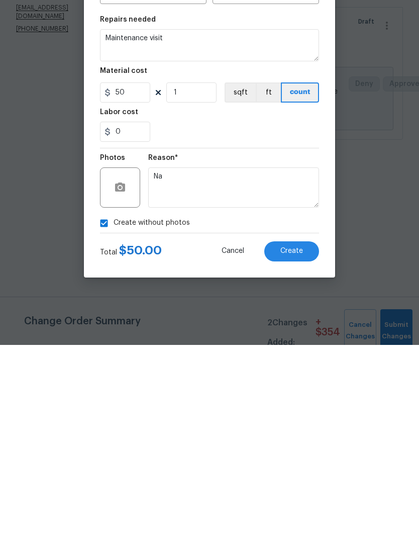
click at [305, 434] on button "Create" at bounding box center [291, 444] width 55 height 20
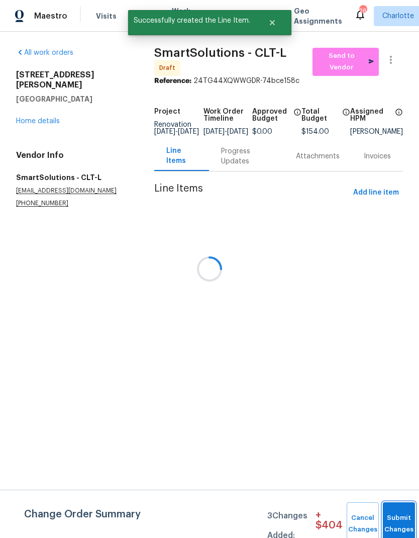
click at [401, 521] on button "Submit Changes" at bounding box center [399, 523] width 32 height 43
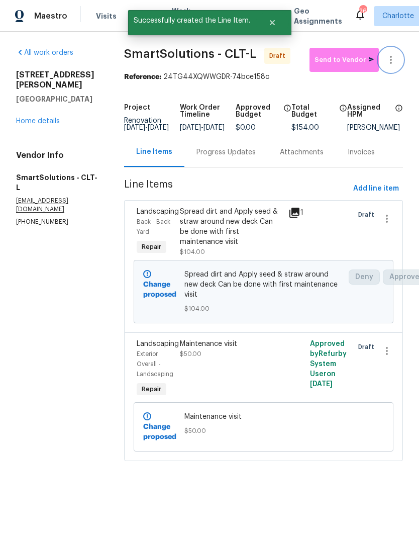
click at [397, 57] on icon "button" at bounding box center [391, 60] width 12 height 12
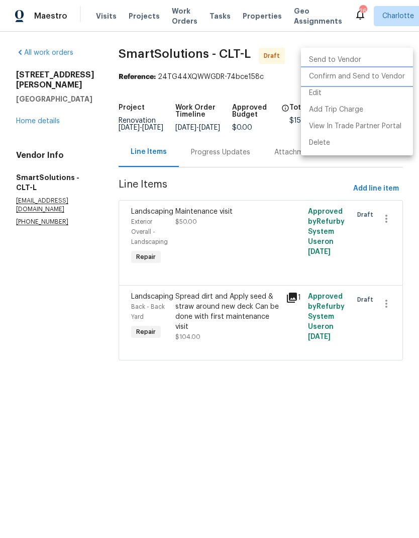
click at [385, 76] on li "Confirm and Send to Vendor" at bounding box center [357, 76] width 112 height 17
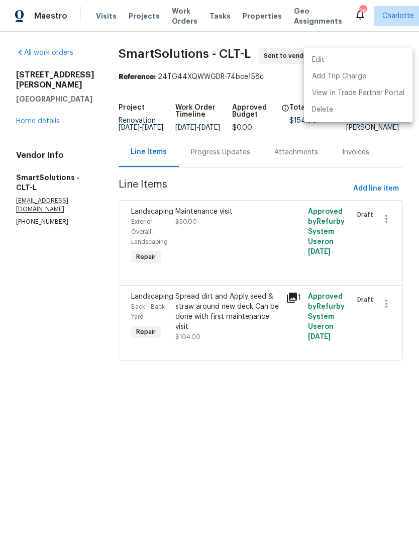
click at [25, 115] on div at bounding box center [209, 269] width 419 height 538
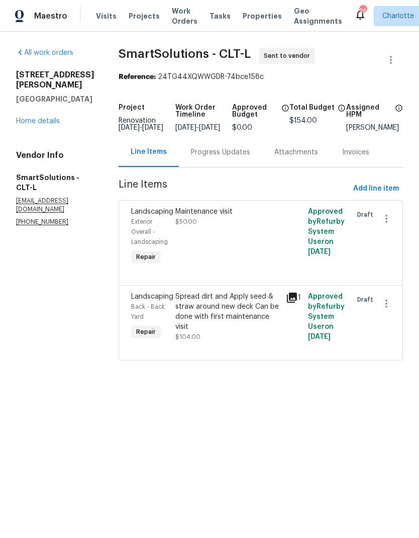
click at [28, 122] on link "Home details" at bounding box center [38, 121] width 44 height 7
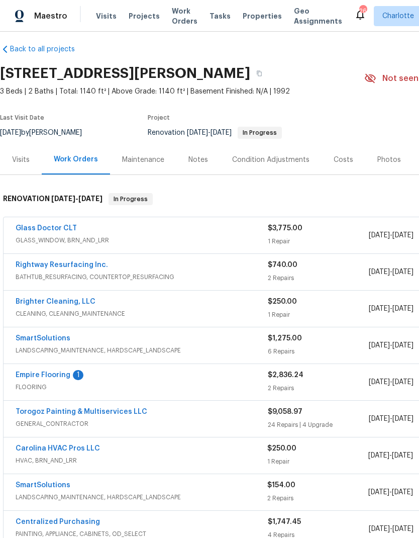
scroll to position [8, 0]
click at [49, 372] on link "Empire Flooring" at bounding box center [43, 375] width 55 height 7
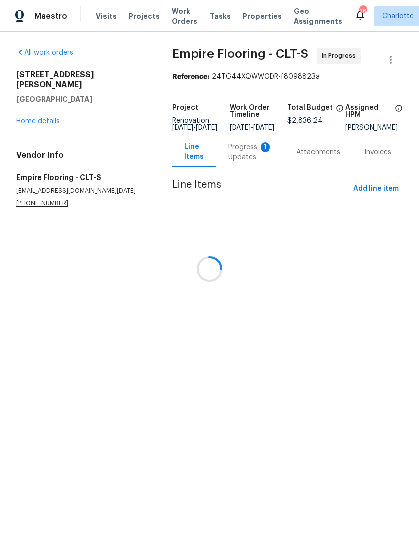
click at [241, 157] on div at bounding box center [209, 269] width 419 height 538
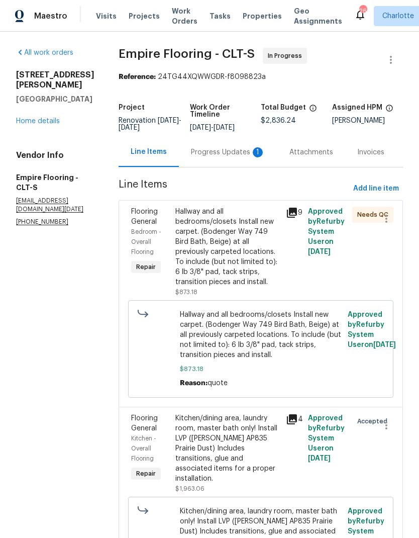
click at [221, 157] on div "Progress Updates 1" at bounding box center [228, 152] width 74 height 10
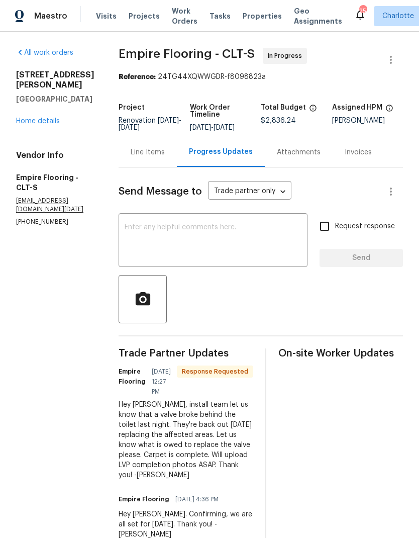
click at [235, 237] on textarea at bounding box center [213, 241] width 177 height 35
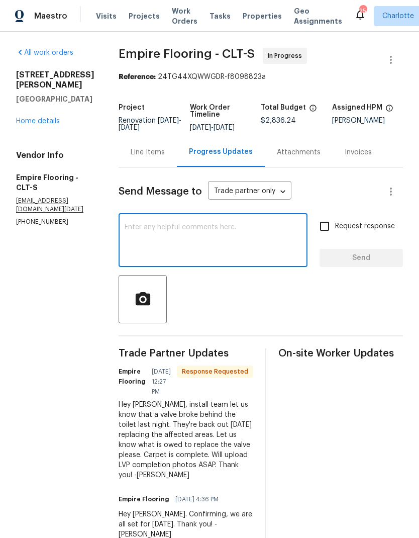
type textarea "L"
type textarea "Waiting to see"
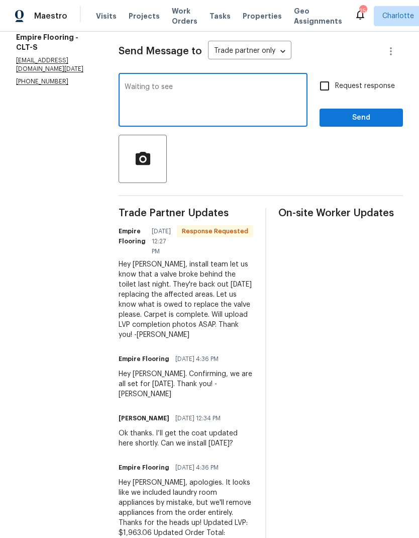
scroll to position [142, 0]
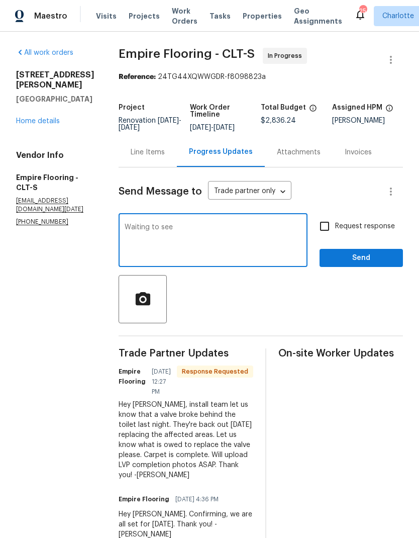
click at [43, 124] on link "Home details" at bounding box center [38, 121] width 44 height 7
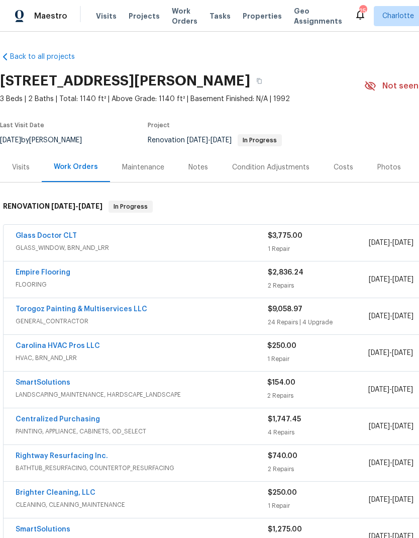
click at [216, 239] on div "Glass Doctor CLT" at bounding box center [142, 237] width 252 height 12
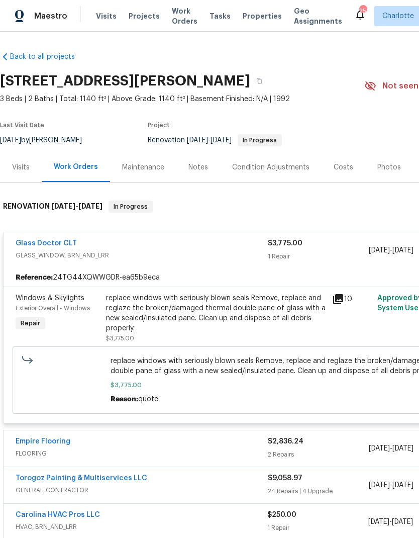
click at [257, 326] on div "replace windows with seriously blown seals Remove, replace and reglaze the brok…" at bounding box center [216, 313] width 220 height 40
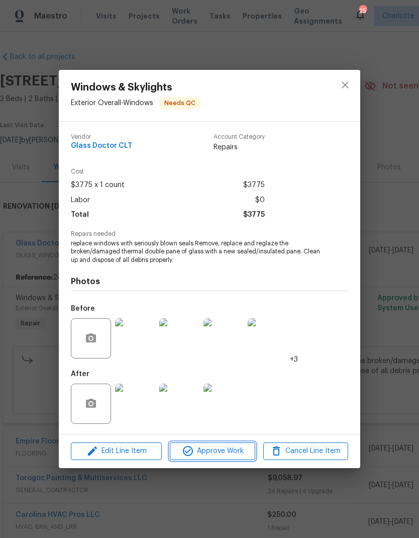
click at [238, 452] on span "Approve Work" at bounding box center [212, 451] width 79 height 13
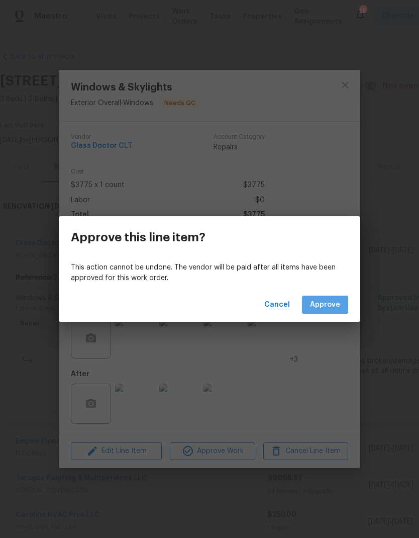
click at [333, 304] on span "Approve" at bounding box center [325, 305] width 30 height 13
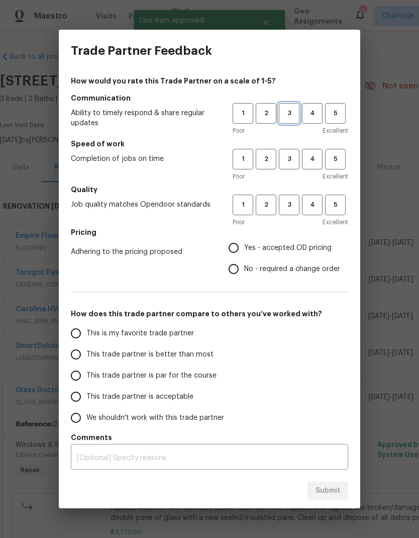
click at [290, 114] on span "3" at bounding box center [289, 114] width 19 height 12
click at [294, 162] on span "3" at bounding box center [289, 159] width 19 height 12
click at [292, 208] on span "3" at bounding box center [289, 205] width 19 height 12
click at [237, 265] on input "No - required a change order" at bounding box center [233, 268] width 21 height 21
radio input "true"
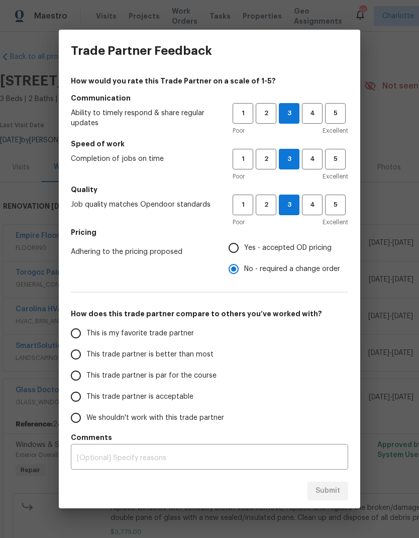
click at [181, 355] on span "This trade partner is better than most" at bounding box center [149, 354] width 127 height 11
click at [86, 355] on input "This trade partner is better than most" at bounding box center [75, 354] width 21 height 21
radio input "false"
click at [197, 375] on span "This trade partner is par for the course" at bounding box center [151, 376] width 130 height 11
click at [86, 375] on input "This trade partner is par for the course" at bounding box center [75, 375] width 21 height 21
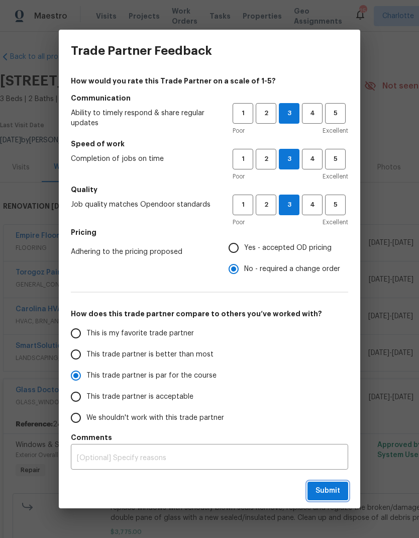
click at [335, 491] on span "Submit" at bounding box center [328, 491] width 25 height 13
radio input "true"
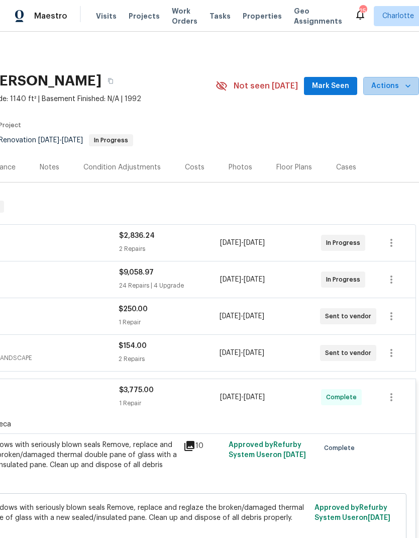
scroll to position [0, 149]
click at [398, 86] on span "Actions" at bounding box center [392, 86] width 40 height 13
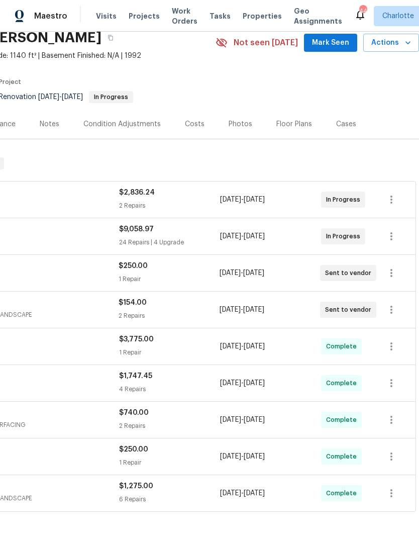
scroll to position [43, 149]
click at [400, 46] on span "Actions" at bounding box center [392, 43] width 40 height 13
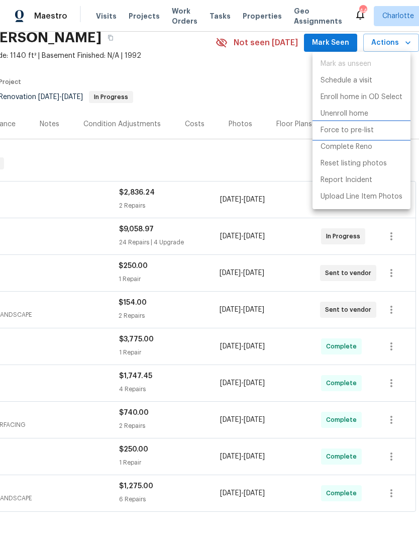
click at [368, 133] on p "Force to pre-list" at bounding box center [347, 130] width 53 height 11
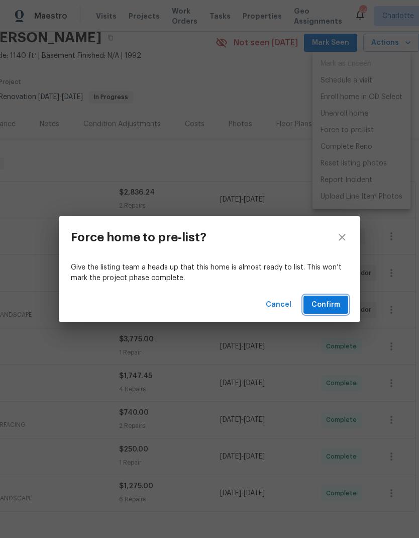
click at [330, 298] on button "Confirm" at bounding box center [326, 305] width 45 height 19
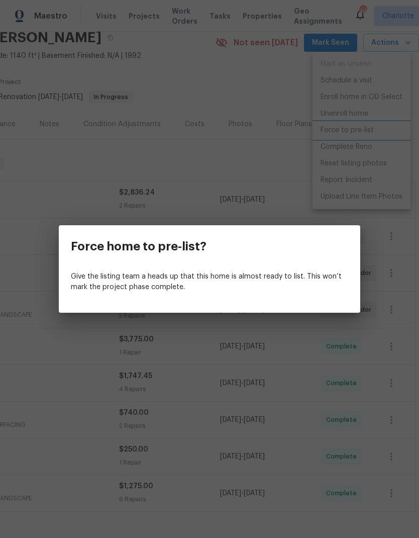
click at [401, 44] on div "Force home to pre-list? Give the listing team a heads up that this home is almo…" at bounding box center [209, 269] width 419 height 538
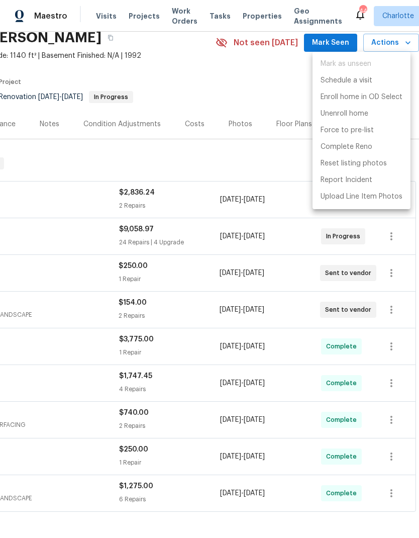
click at [403, 44] on div at bounding box center [209, 269] width 419 height 538
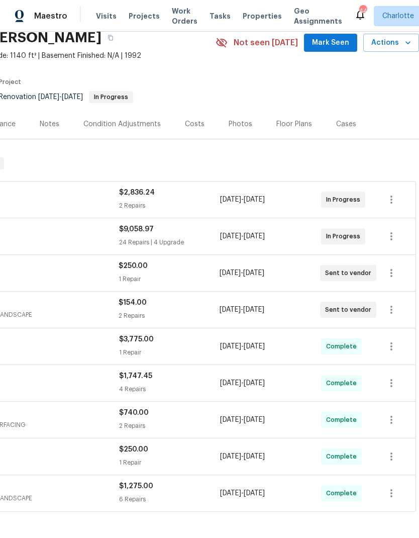
click at [402, 45] on span "Actions" at bounding box center [392, 43] width 40 height 13
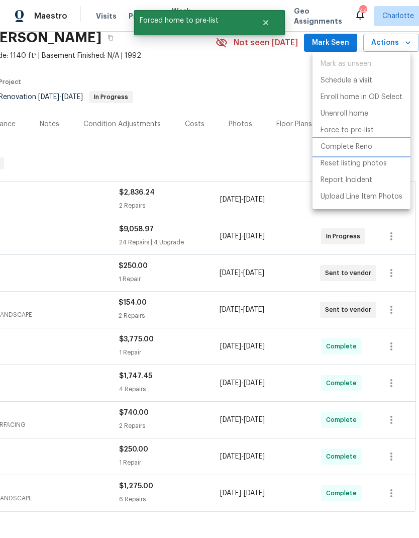
click at [355, 148] on p "Complete Reno" at bounding box center [347, 147] width 52 height 11
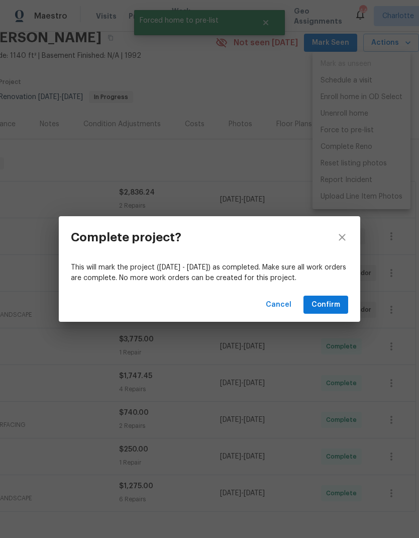
click at [333, 297] on button "Confirm" at bounding box center [326, 305] width 45 height 19
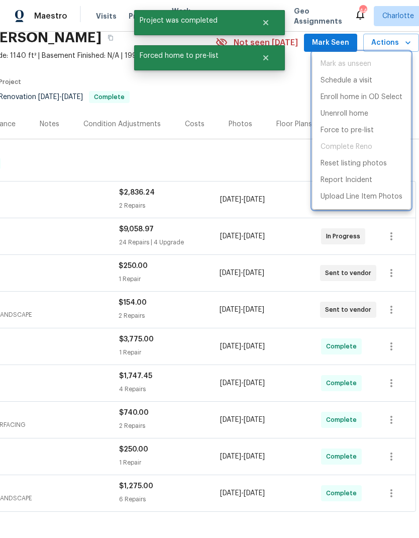
click at [280, 157] on div at bounding box center [209, 269] width 419 height 538
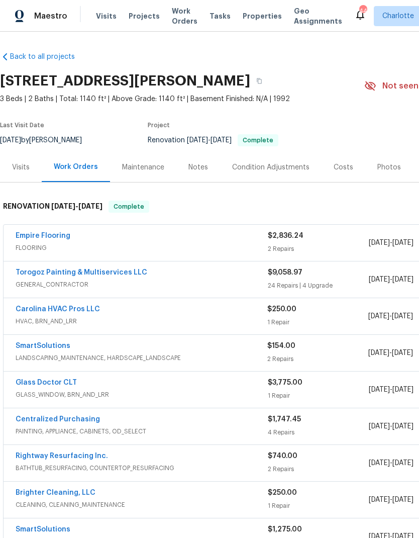
scroll to position [0, 0]
click at [91, 270] on link "Torogoz Painting & Multiservices LLC" at bounding box center [82, 272] width 132 height 7
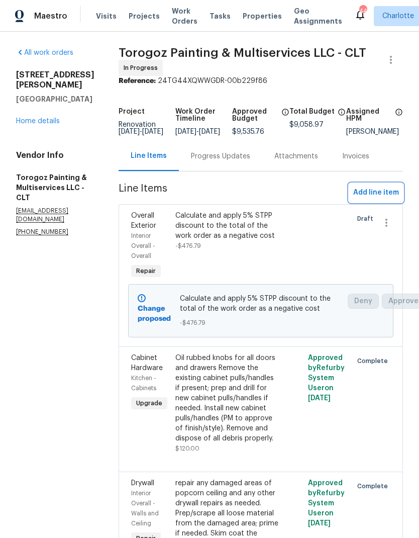
click at [389, 193] on button "Add line item" at bounding box center [376, 193] width 54 height 19
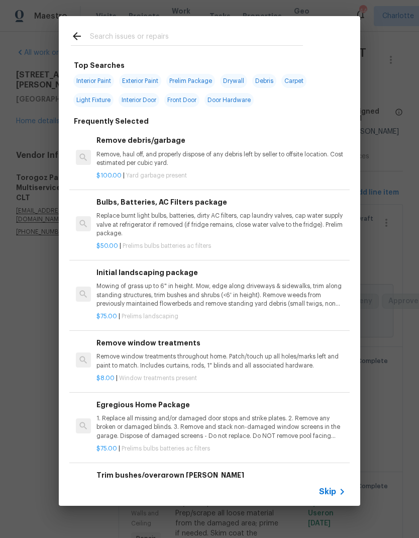
click at [104, 31] on input "text" at bounding box center [196, 37] width 213 height 15
type input "Plumbing"
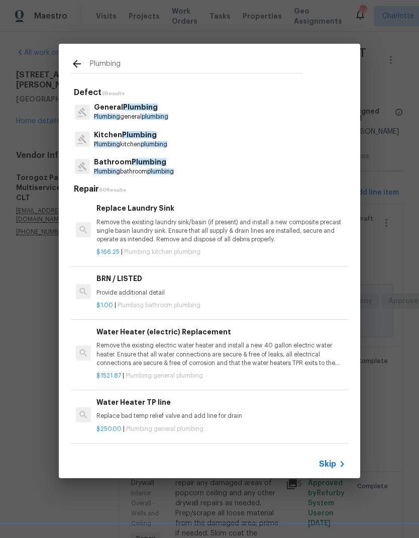
click at [123, 108] on span "Plumbing" at bounding box center [140, 107] width 35 height 7
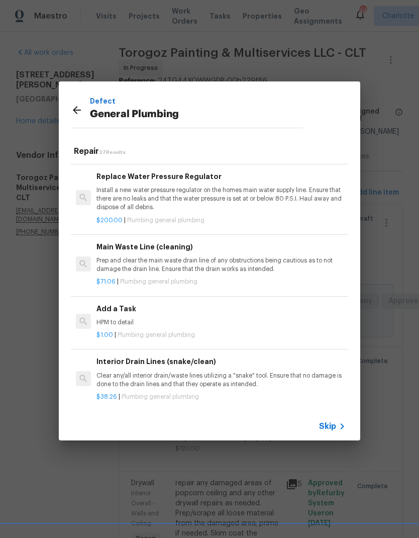
scroll to position [999, 0]
click at [248, 318] on p "HPM to detail" at bounding box center [221, 322] width 249 height 9
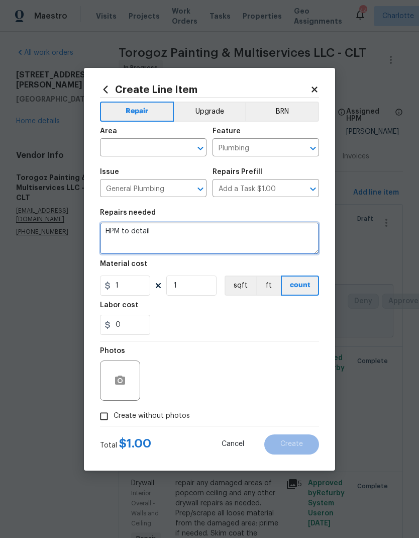
click at [218, 235] on textarea "HPM to detail" at bounding box center [209, 238] width 219 height 32
type textarea "H"
click at [275, 229] on textarea "Repair broken valve in bathroom from damage by dflooring company. Include drywa…" at bounding box center [209, 238] width 219 height 32
type textarea "Repair broken valve in bathroom from damage by flooring company. Include drywal…"
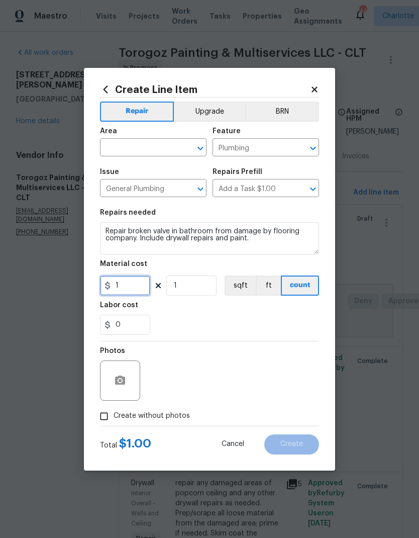
click at [123, 287] on input "1" at bounding box center [125, 286] width 50 height 20
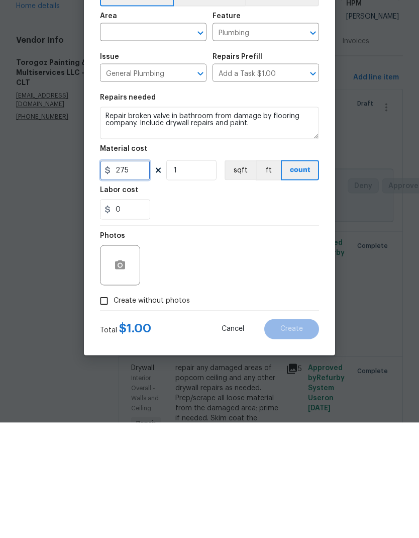
type input "275"
click at [106, 407] on input "Create without photos" at bounding box center [104, 416] width 19 height 19
checkbox input "true"
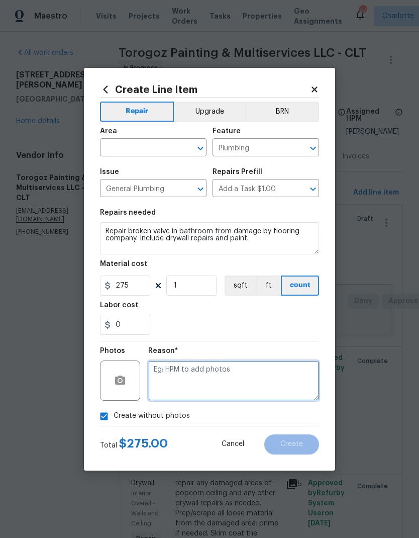
click at [274, 377] on textarea at bounding box center [233, 381] width 171 height 40
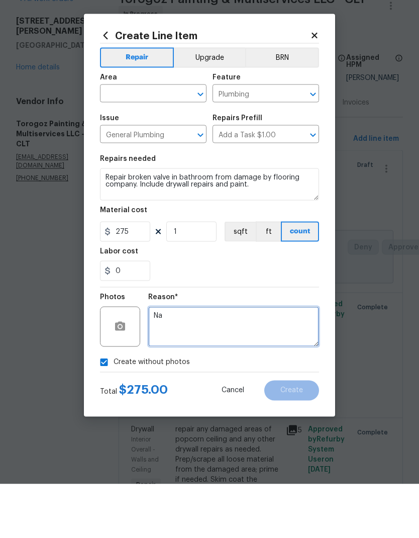
type textarea "Na"
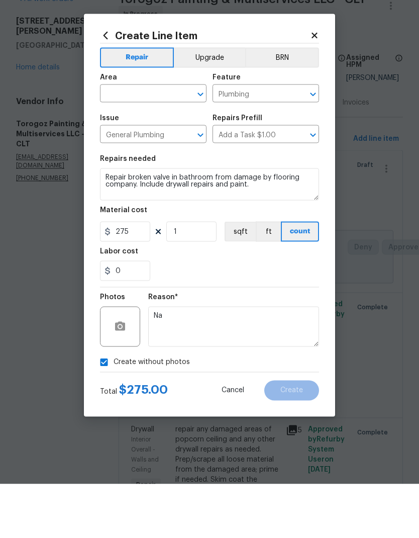
click at [114, 141] on input "text" at bounding box center [139, 149] width 78 height 16
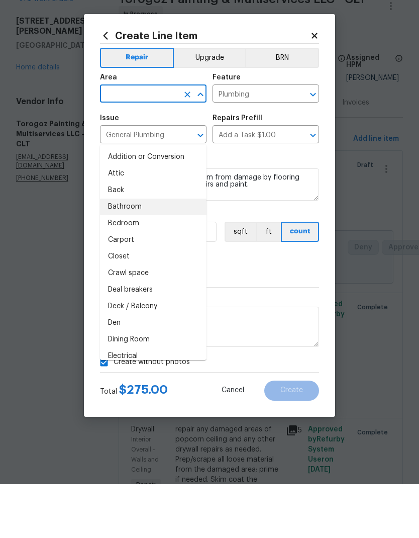
click at [117, 252] on li "Bathroom" at bounding box center [153, 260] width 107 height 17
type input "Bathroom"
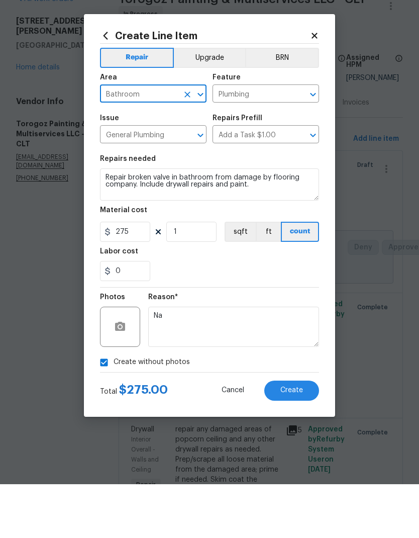
click at [290, 302] on div "Labor cost" at bounding box center [209, 308] width 219 height 13
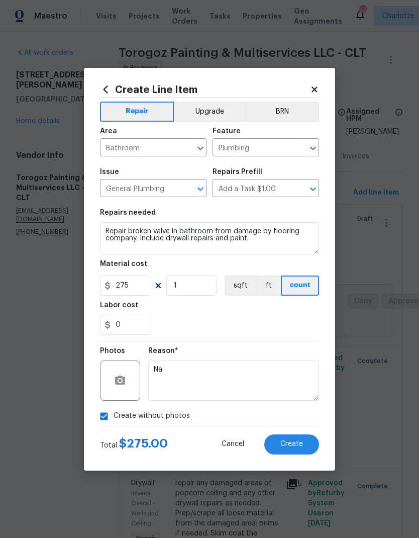
click at [305, 450] on button "Create" at bounding box center [291, 444] width 55 height 20
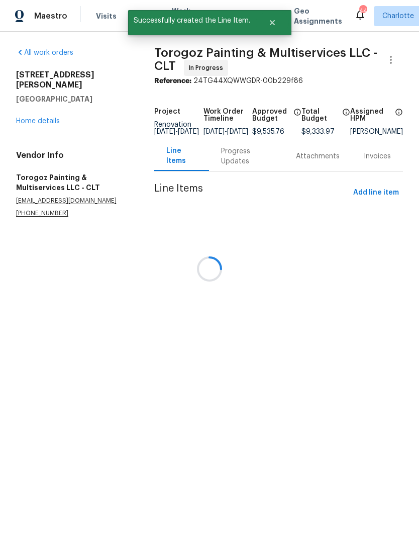
scroll to position [0, 0]
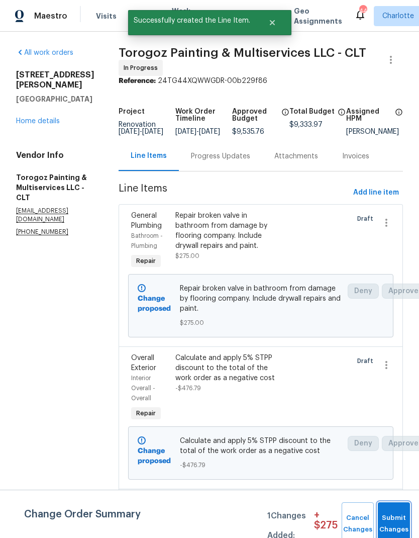
click at [397, 518] on button "Submit Changes" at bounding box center [394, 523] width 32 height 43
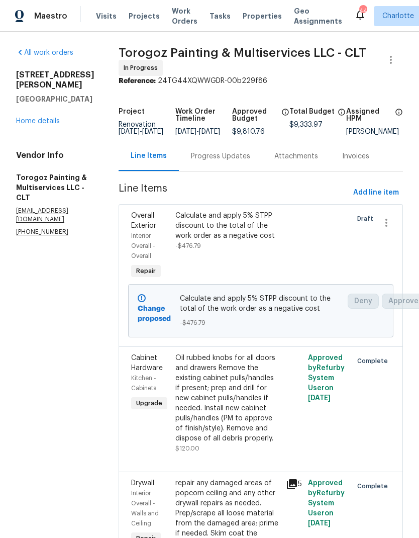
click at [31, 118] on link "Home details" at bounding box center [38, 121] width 44 height 7
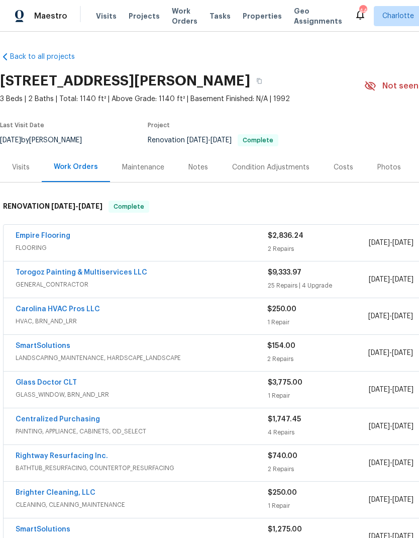
click at [35, 238] on link "Empire Flooring" at bounding box center [43, 235] width 55 height 7
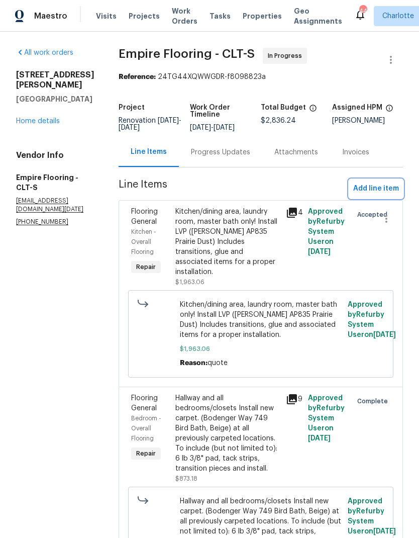
click at [391, 195] on span "Add line item" at bounding box center [376, 189] width 46 height 13
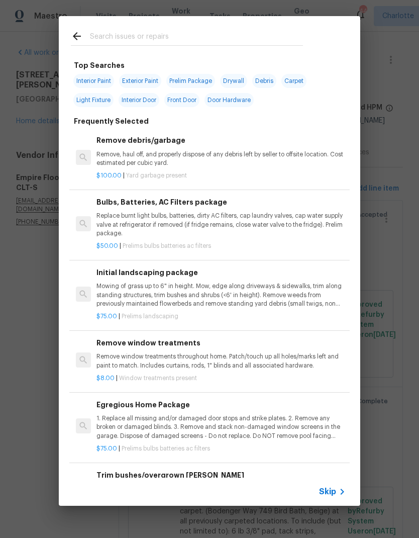
click at [104, 40] on input "text" at bounding box center [196, 37] width 213 height 15
type input "Plumbing"
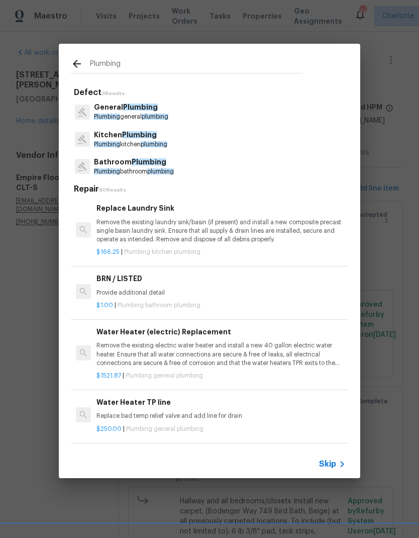
click at [116, 164] on p "Bathroom Plumbing" at bounding box center [134, 162] width 80 height 11
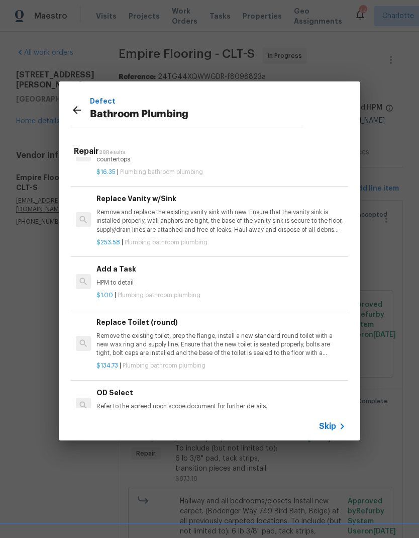
scroll to position [1488, 0]
click at [199, 266] on div "Add a Task HPM to detail" at bounding box center [221, 275] width 249 height 24
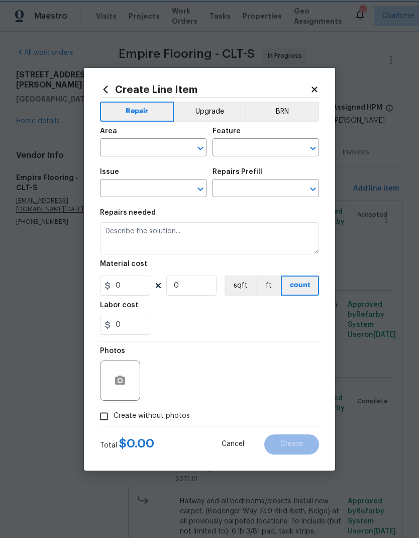
type input "Plumbing"
type input "Bathroom Plumbing"
type input "Add a Task $1.00"
type textarea "HPM to detail"
type input "1"
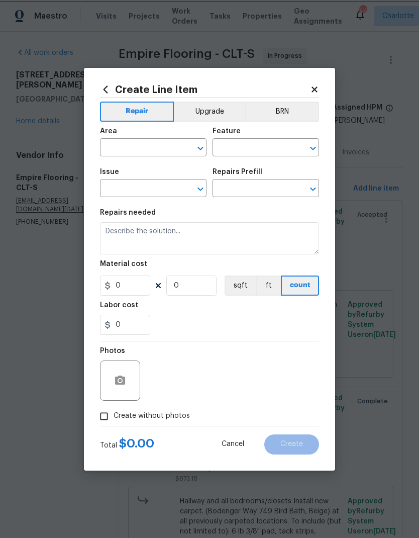
type input "1"
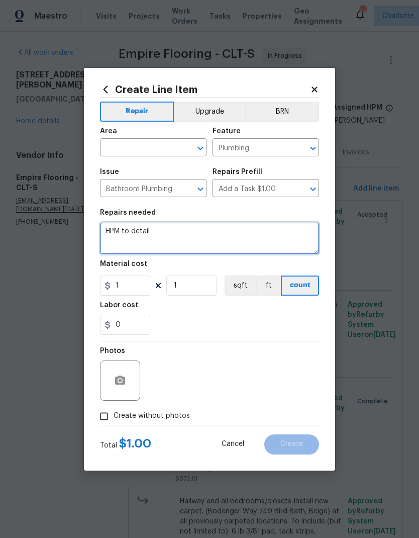
click at [169, 234] on textarea "HPM to detail" at bounding box center [209, 238] width 219 height 32
type textarea "H"
type textarea "Damage caused by installers. Broken water valve. Negative line item to cover co…"
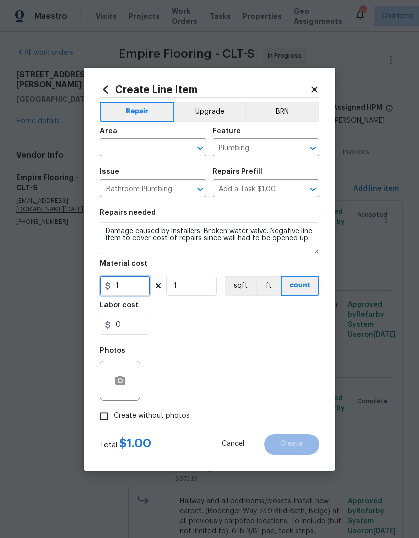
click at [122, 285] on input "1" at bounding box center [125, 286] width 50 height 20
click at [121, 291] on input "275" at bounding box center [125, 286] width 50 height 20
type input "-275"
click at [191, 321] on div "0" at bounding box center [209, 325] width 219 height 20
click at [104, 418] on input "Create without photos" at bounding box center [104, 416] width 19 height 19
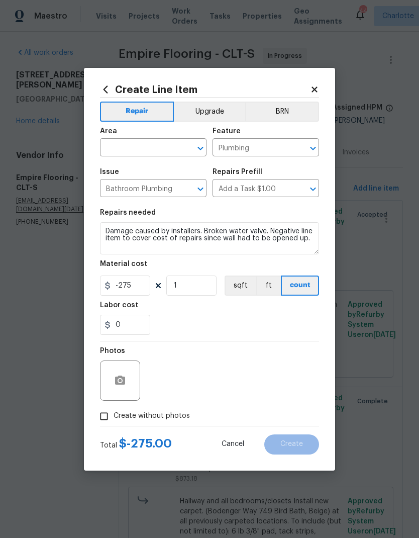
checkbox input "true"
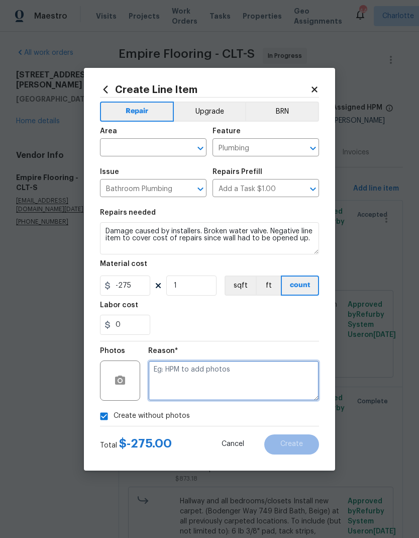
click at [288, 380] on textarea at bounding box center [233, 381] width 171 height 40
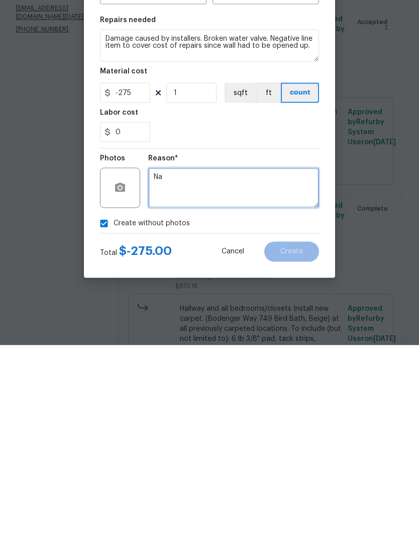
type textarea "Na"
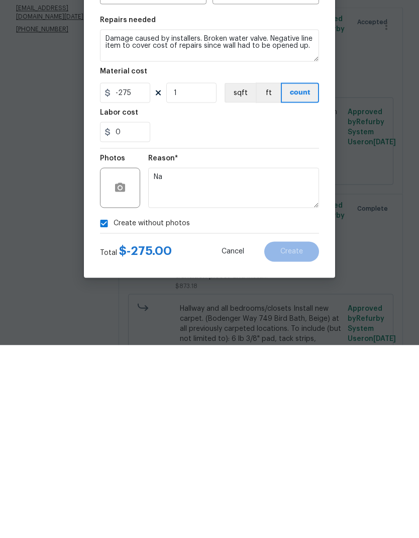
click at [288, 302] on div "Labor cost" at bounding box center [209, 308] width 219 height 13
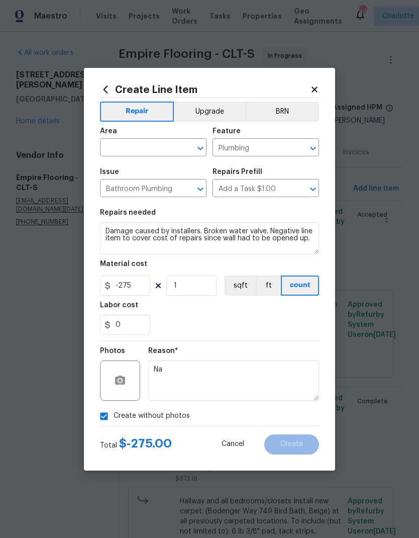
click at [300, 344] on div "Reason* Na" at bounding box center [233, 373] width 171 height 65
click at [114, 143] on input "text" at bounding box center [139, 149] width 78 height 16
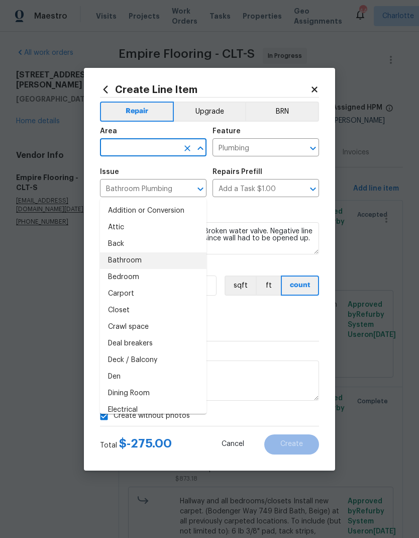
click at [117, 252] on li "Bathroom" at bounding box center [153, 260] width 107 height 17
type input "Bathroom"
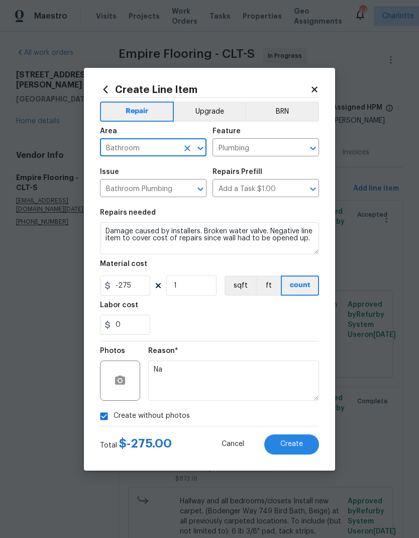
click at [289, 323] on div "0" at bounding box center [209, 325] width 219 height 20
click at [302, 445] on span "Create" at bounding box center [292, 444] width 23 height 8
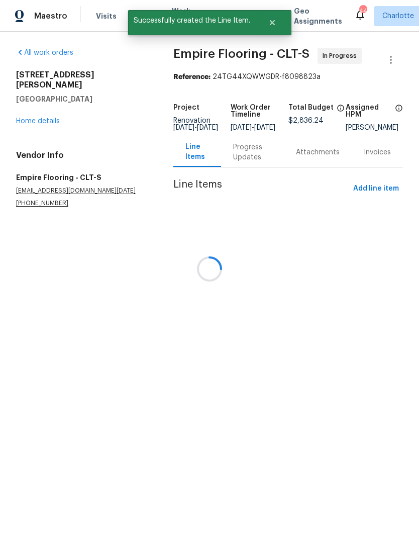
scroll to position [0, 0]
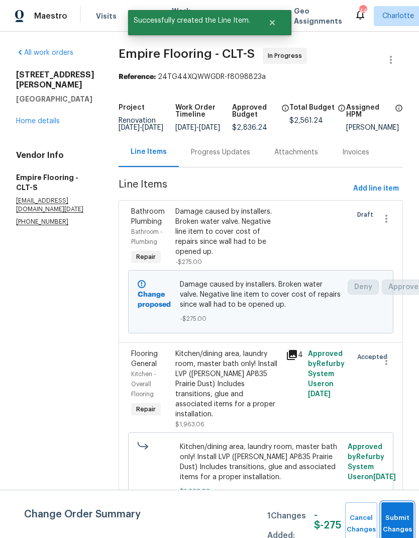
click at [388, 513] on button "Submit Changes" at bounding box center [398, 523] width 32 height 43
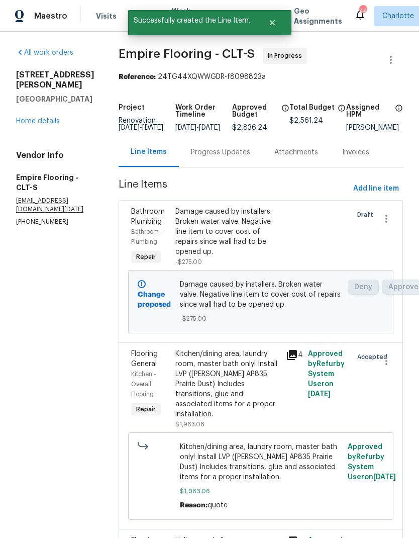
click at [248, 157] on div "Progress Updates" at bounding box center [220, 152] width 59 height 10
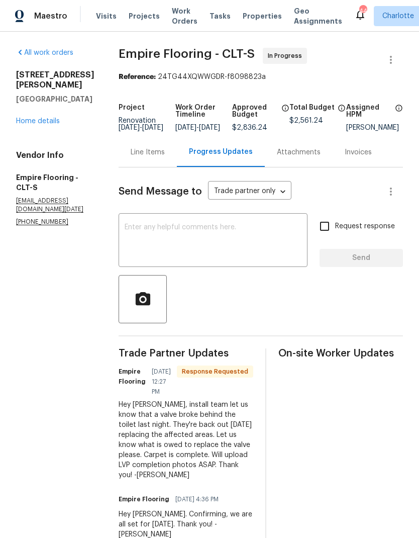
click at [241, 248] on textarea at bounding box center [213, 241] width 177 height 35
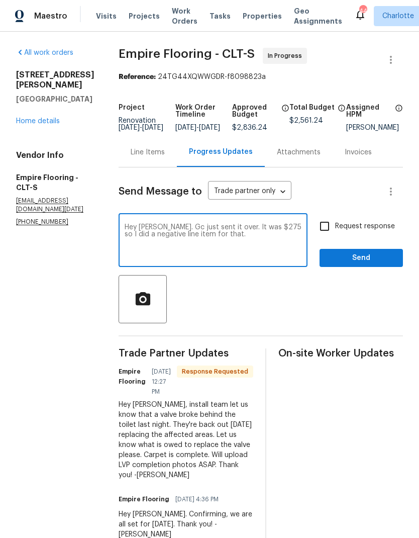
type textarea "Hey Vincent. Gc just sent it over. It was $275 so I did a negative line item fo…"
click at [346, 232] on span "Request response" at bounding box center [365, 226] width 60 height 11
click at [335, 237] on input "Request response" at bounding box center [324, 226] width 21 height 21
checkbox input "true"
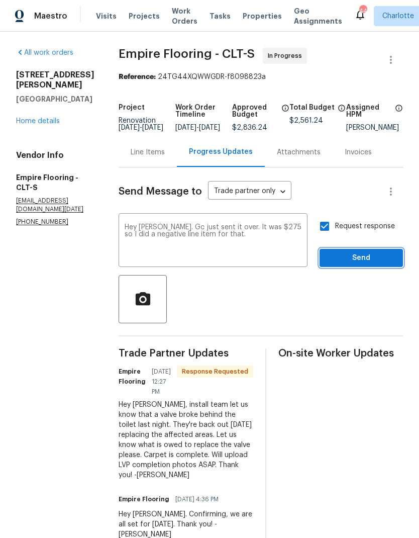
click at [359, 268] on button "Send" at bounding box center [361, 258] width 83 height 19
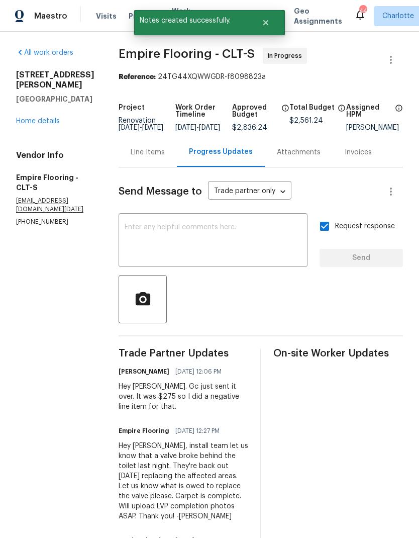
click at [31, 112] on div "215 J Robinson Pkwy Kings Mountain, NC 28086 Home details" at bounding box center [55, 98] width 78 height 56
click at [27, 121] on link "Home details" at bounding box center [38, 121] width 44 height 7
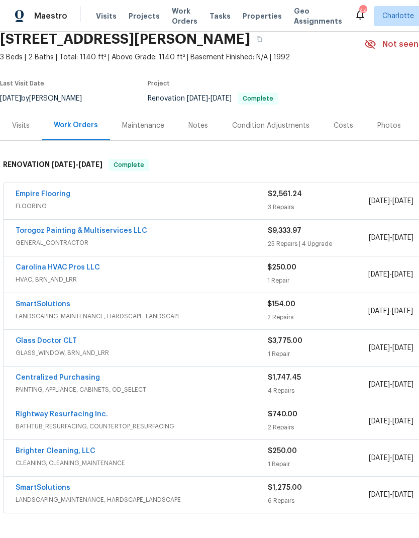
scroll to position [42, 0]
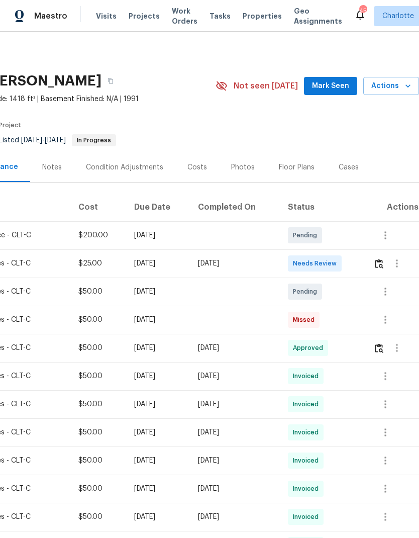
scroll to position [0, 149]
click at [390, 234] on icon "button" at bounding box center [386, 235] width 12 height 12
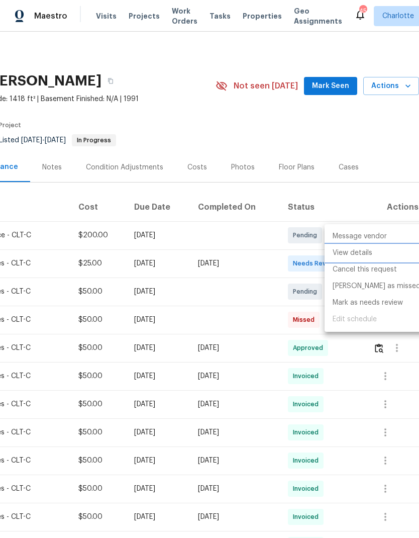
click at [376, 253] on li "View details" at bounding box center [377, 253] width 104 height 17
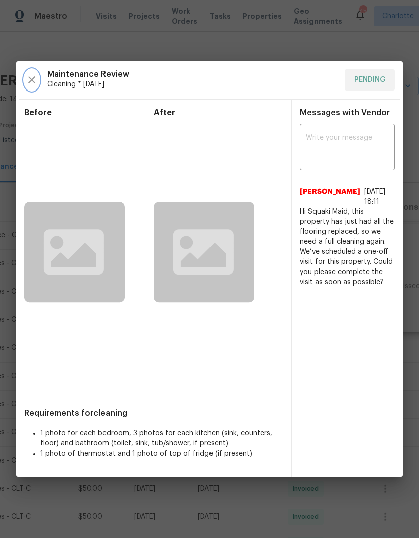
click at [31, 74] on icon "button" at bounding box center [32, 80] width 12 height 12
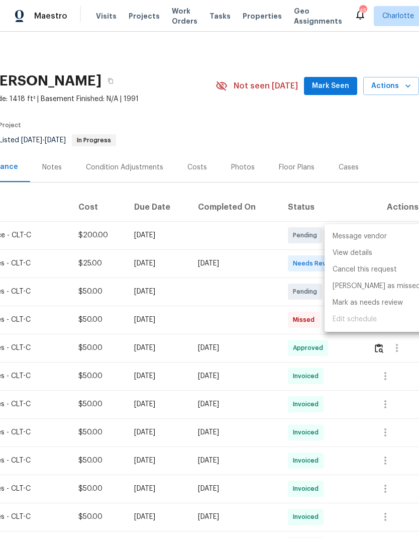
click at [212, 127] on div at bounding box center [209, 269] width 419 height 538
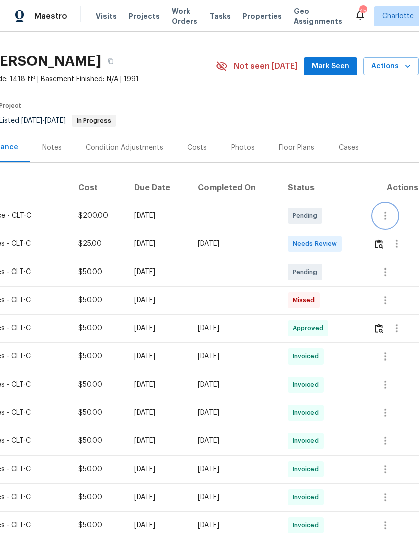
scroll to position [19, 149]
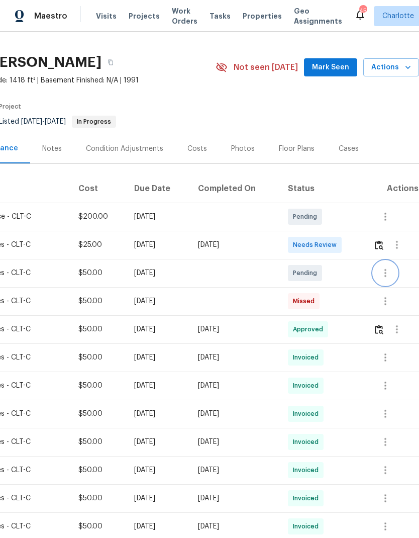
click at [387, 273] on icon "button" at bounding box center [386, 273] width 2 height 8
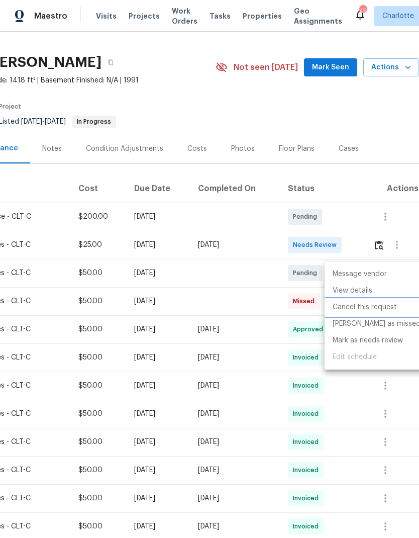
click at [386, 309] on li "Cancel this request" at bounding box center [377, 307] width 104 height 17
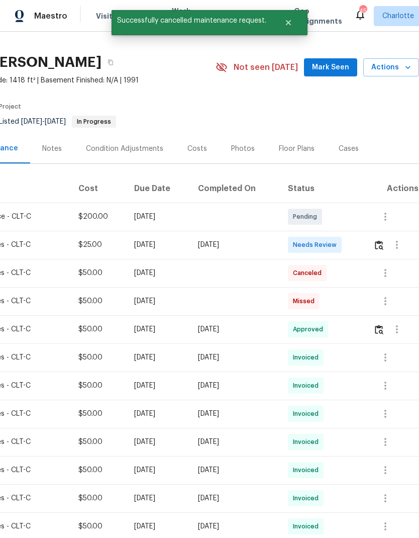
click at [391, 114] on section "[STREET_ADDRESS][PERSON_NAME] 3 Beds | 2 Baths | Total: 1418 ft² | Above Grade:…" at bounding box center [135, 91] width 568 height 84
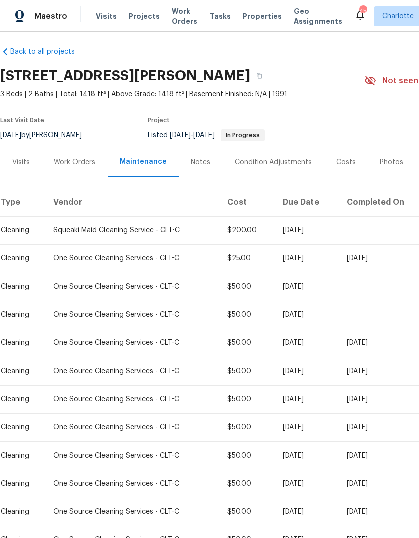
scroll to position [5, 0]
click at [70, 160] on div "Work Orders" at bounding box center [75, 162] width 42 height 10
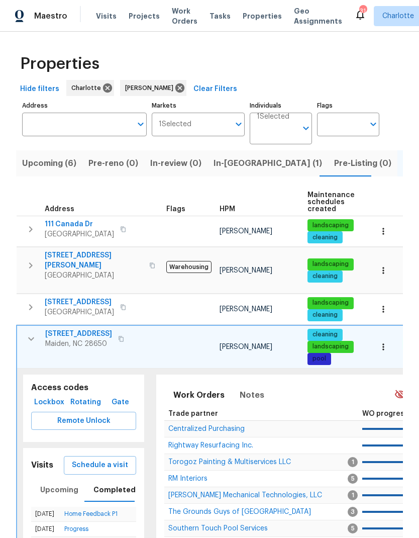
scroll to position [0, 18]
